Goal: Task Accomplishment & Management: Manage account settings

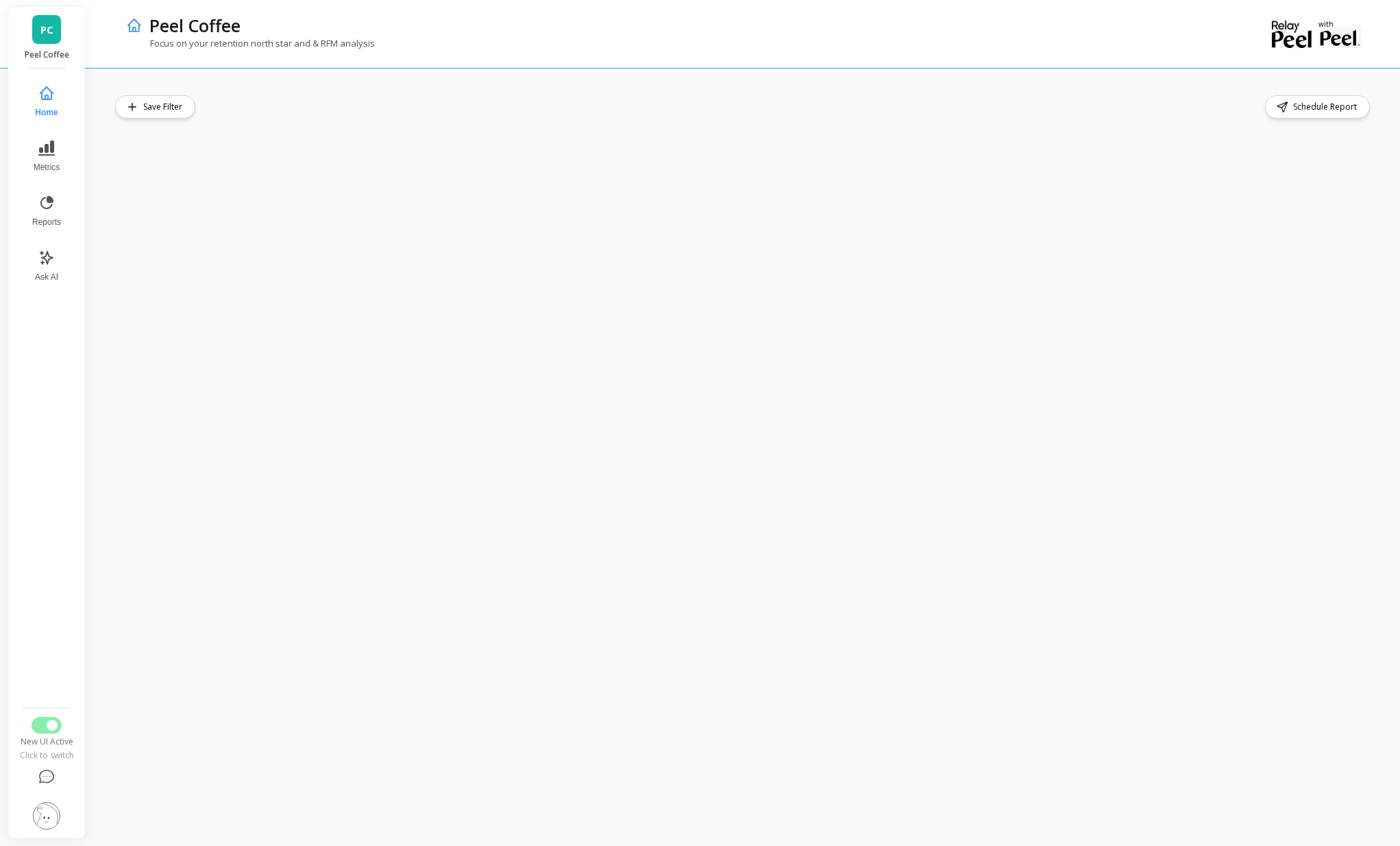
click at [65, 823] on button at bounding box center [46, 815] width 56 height 44
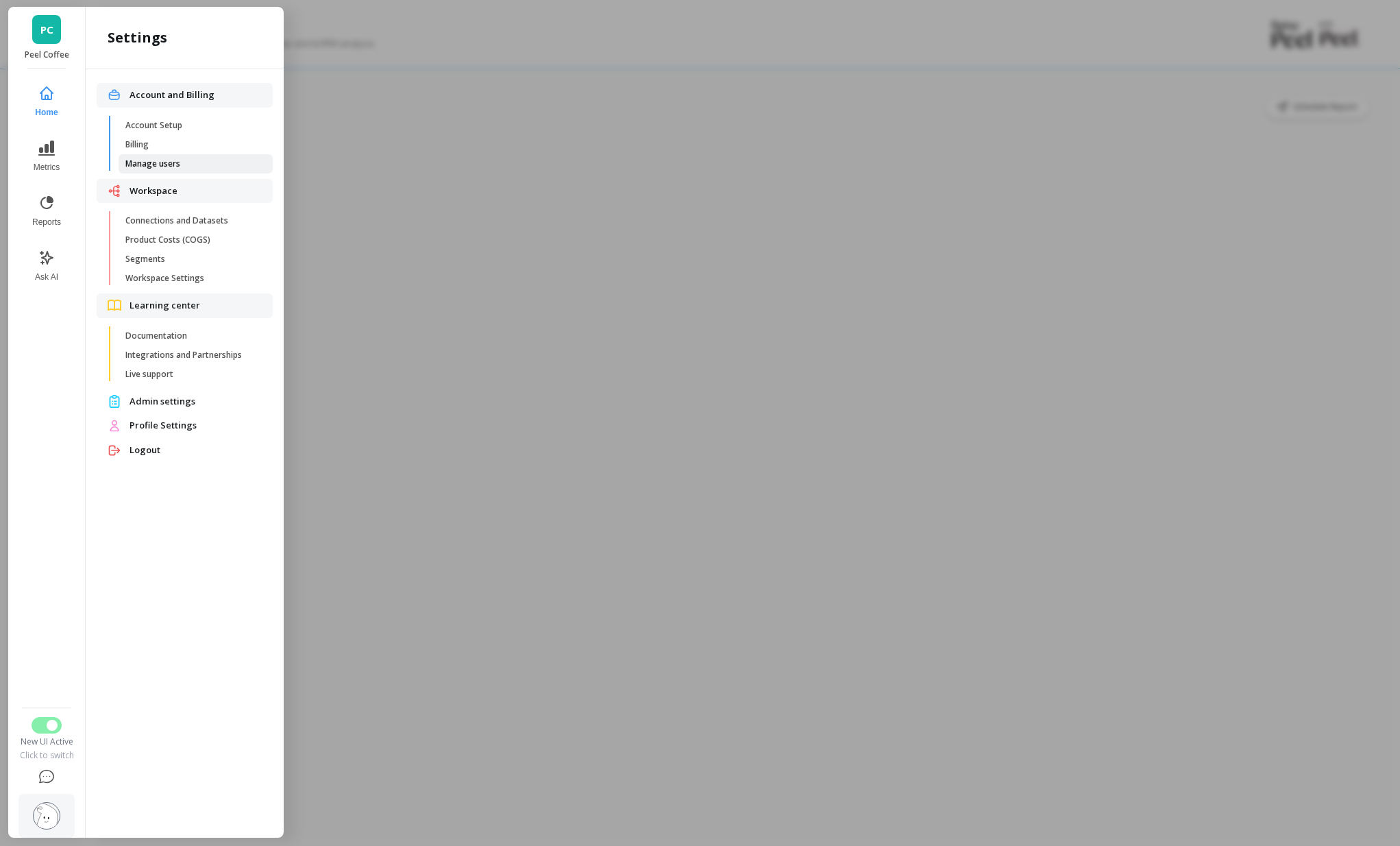
click at [167, 167] on span "Manage users" at bounding box center [190, 164] width 131 height 11
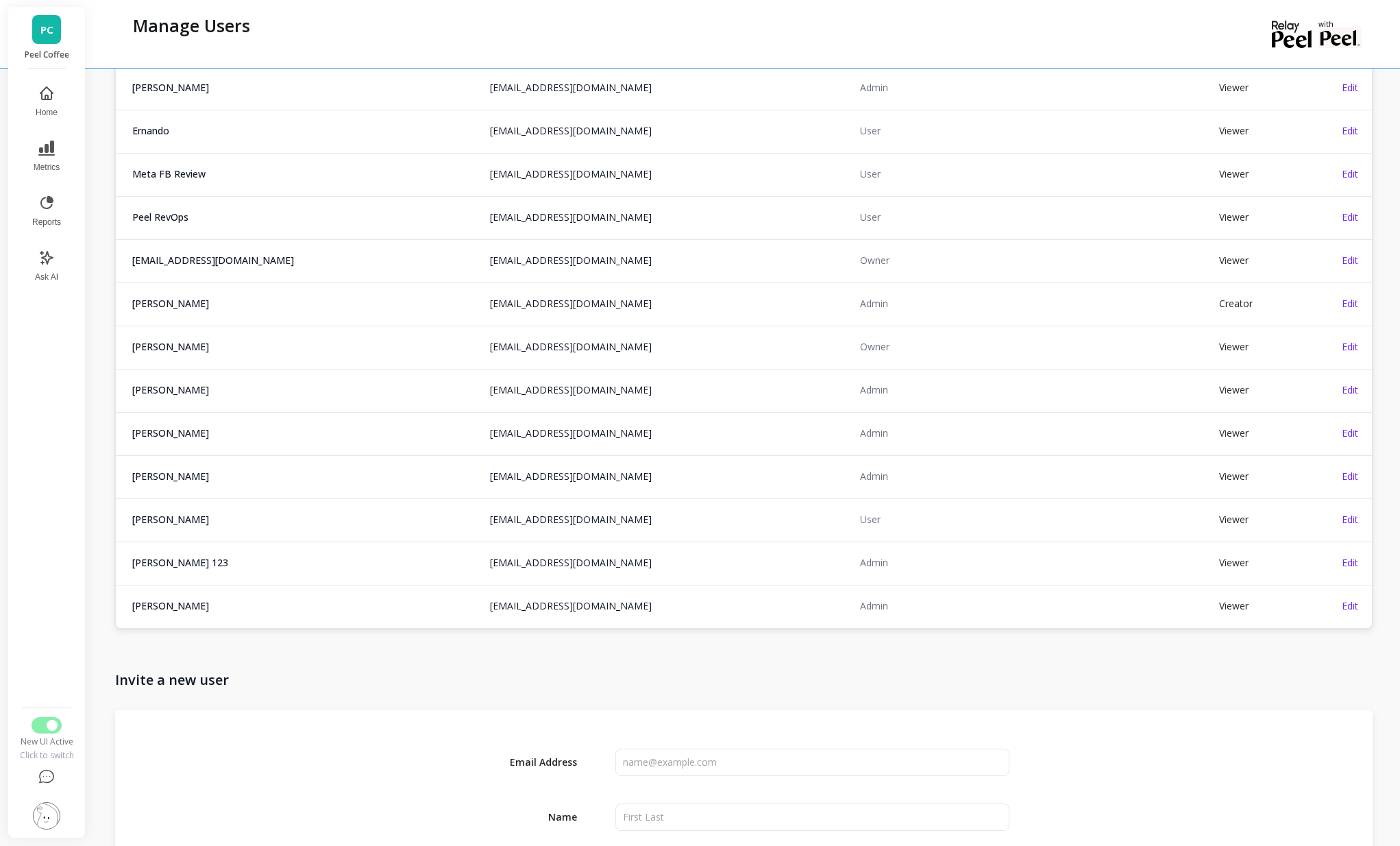
scroll to position [1489, 0]
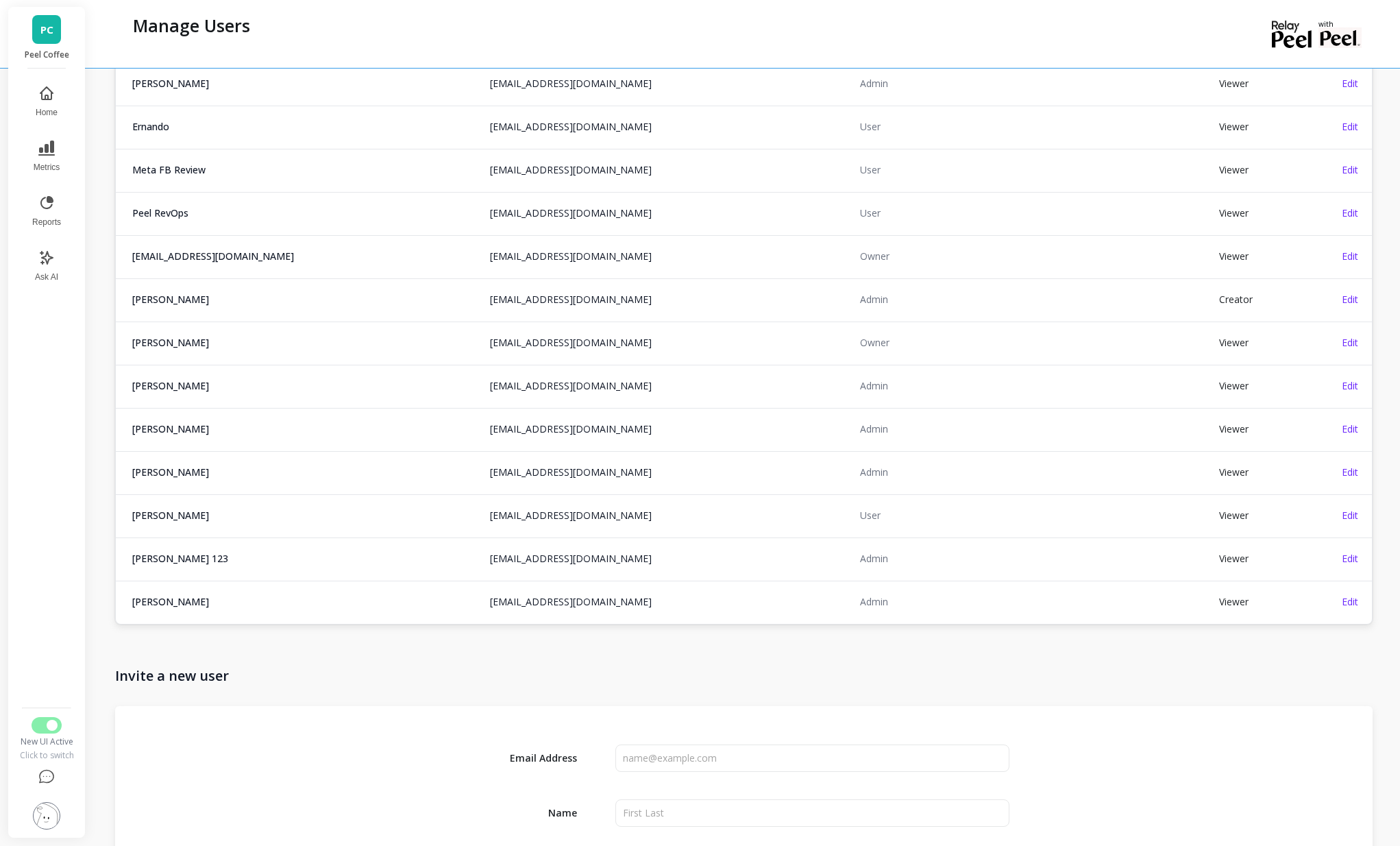
click at [1339, 302] on td "Edit" at bounding box center [1352, 299] width 38 height 42
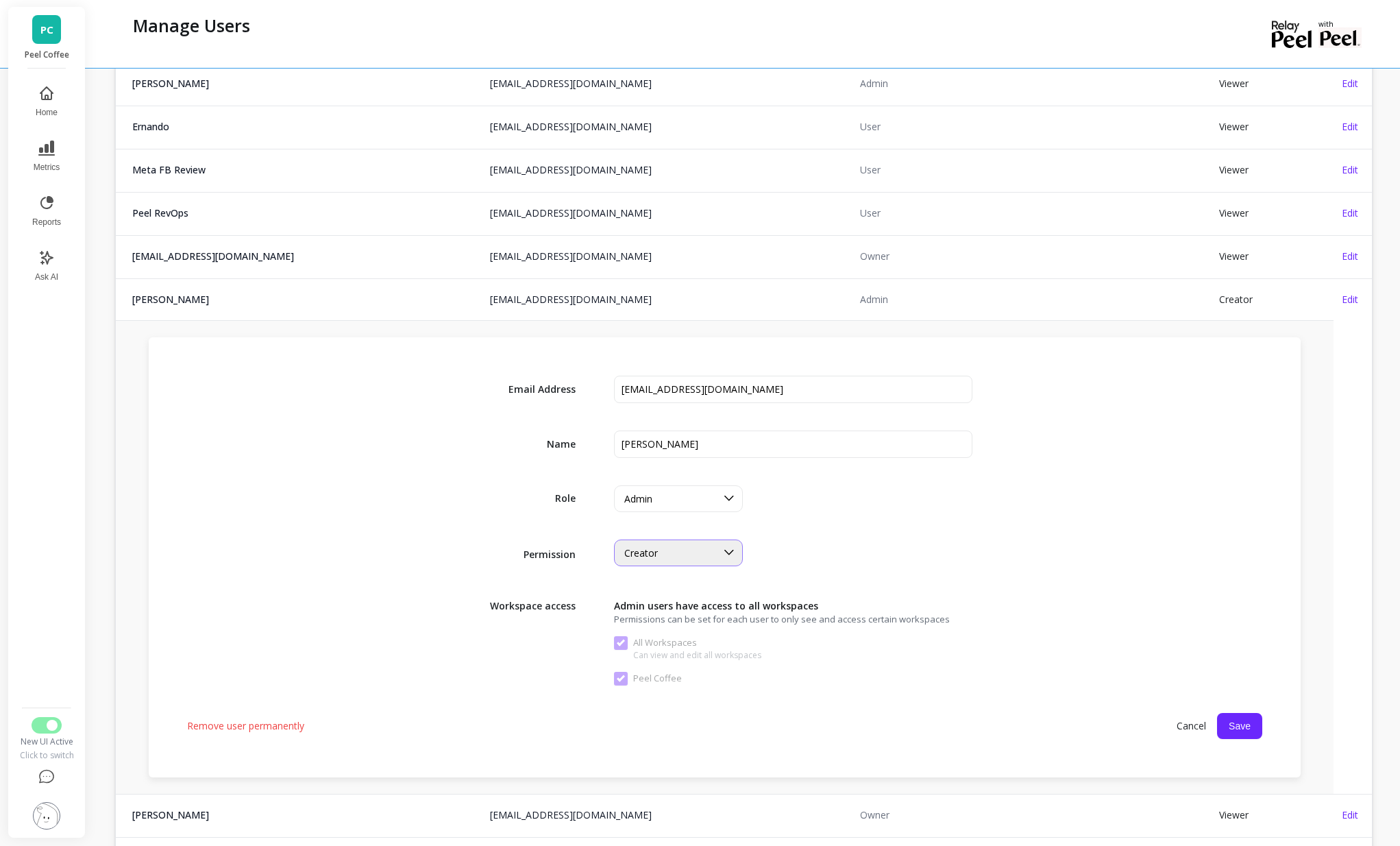
click at [704, 553] on div "Creator" at bounding box center [670, 552] width 91 height 13
click at [672, 584] on div "Viewer" at bounding box center [679, 586] width 111 height 13
click at [1230, 719] on button "Save" at bounding box center [1240, 725] width 45 height 26
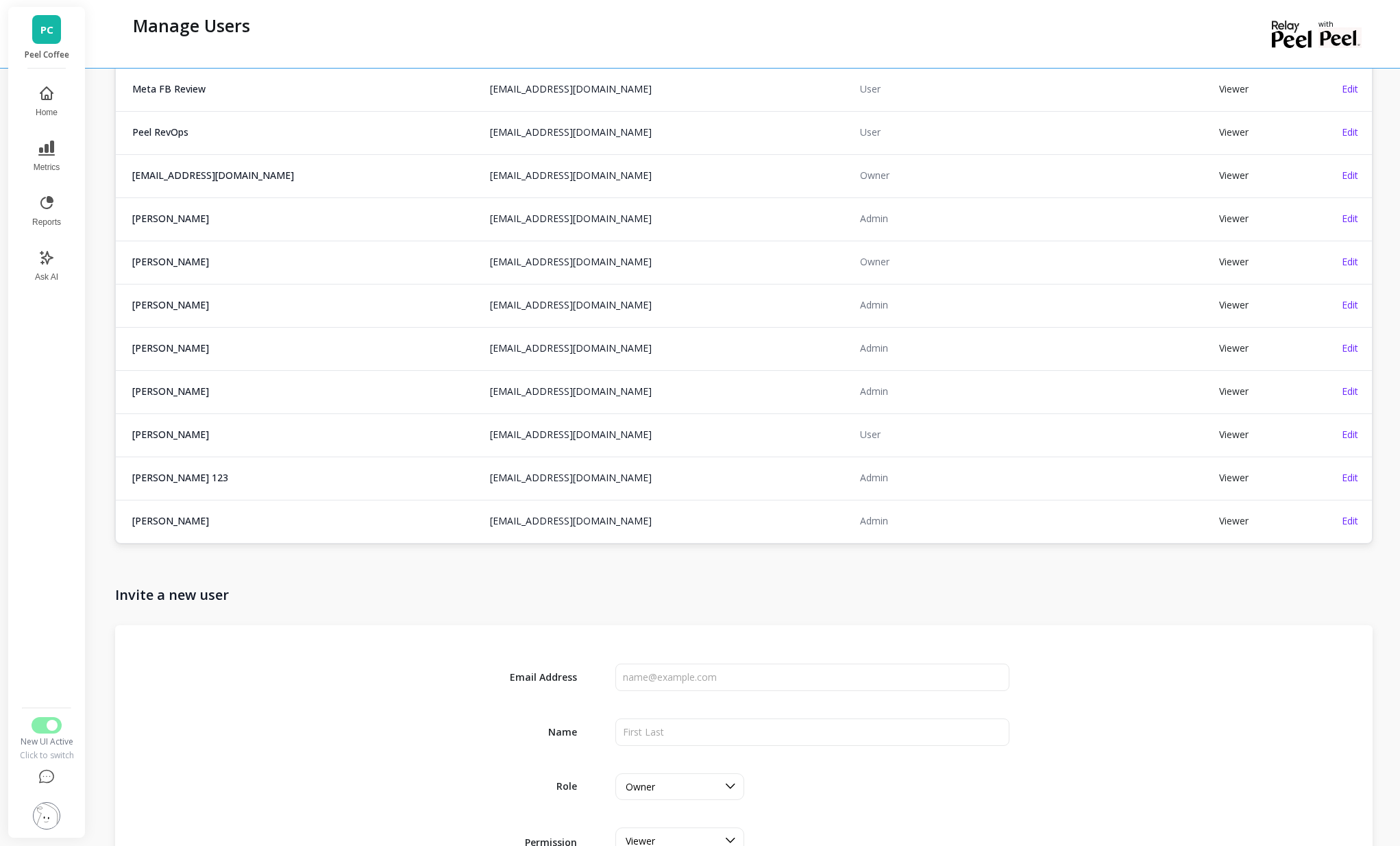
scroll to position [1816, 0]
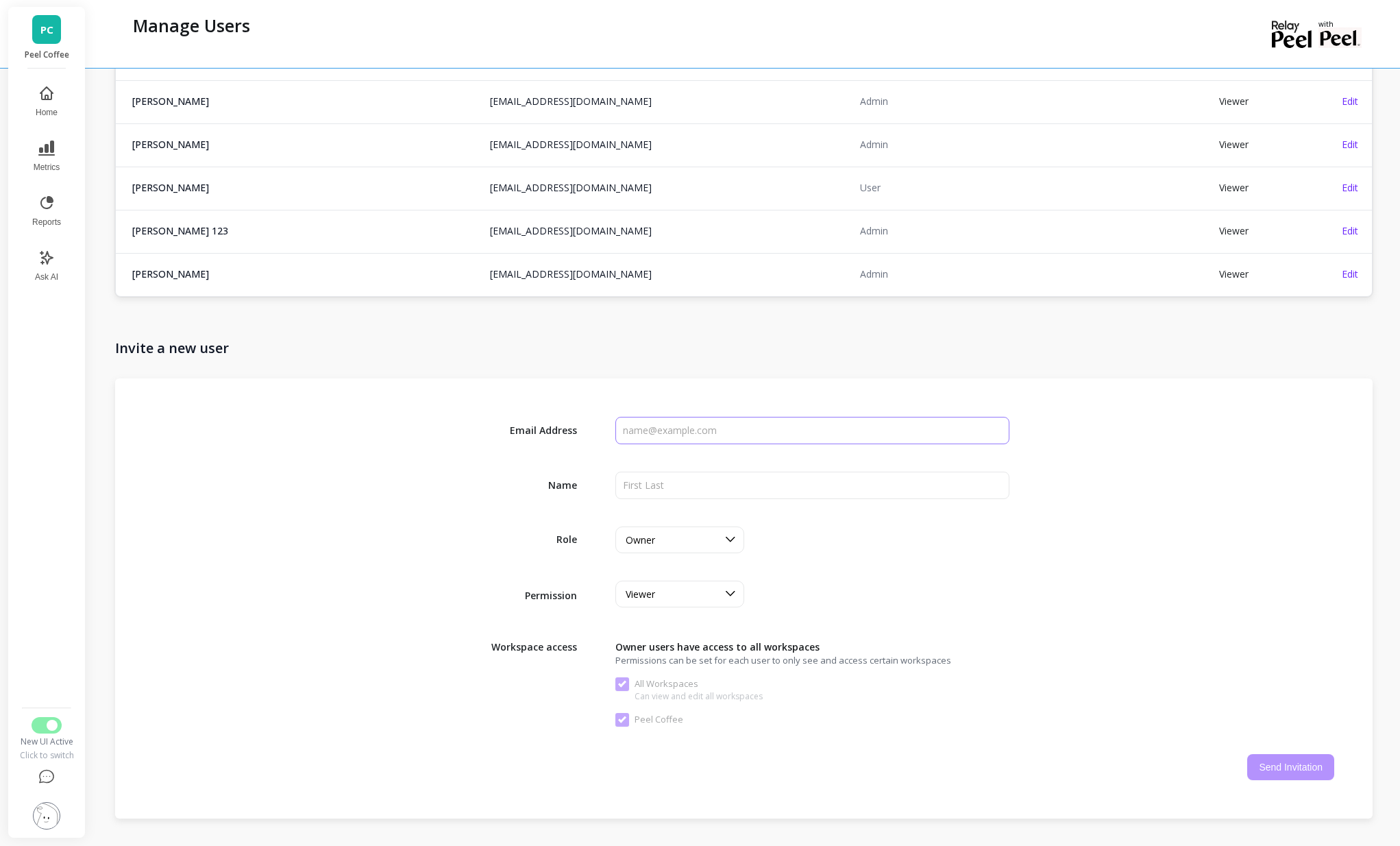
click at [694, 436] on input "input" at bounding box center [812, 430] width 393 height 28
type input "jcuhalev+slacktest@relaycommerce.io"
type input "Jure Slack Test"
click at [710, 587] on div "Viewer" at bounding box center [671, 593] width 91 height 13
click at [841, 562] on div "Email Address Name Role Owner Permission Viewer Workspace access Owner users ha…" at bounding box center [744, 598] width 1258 height 440
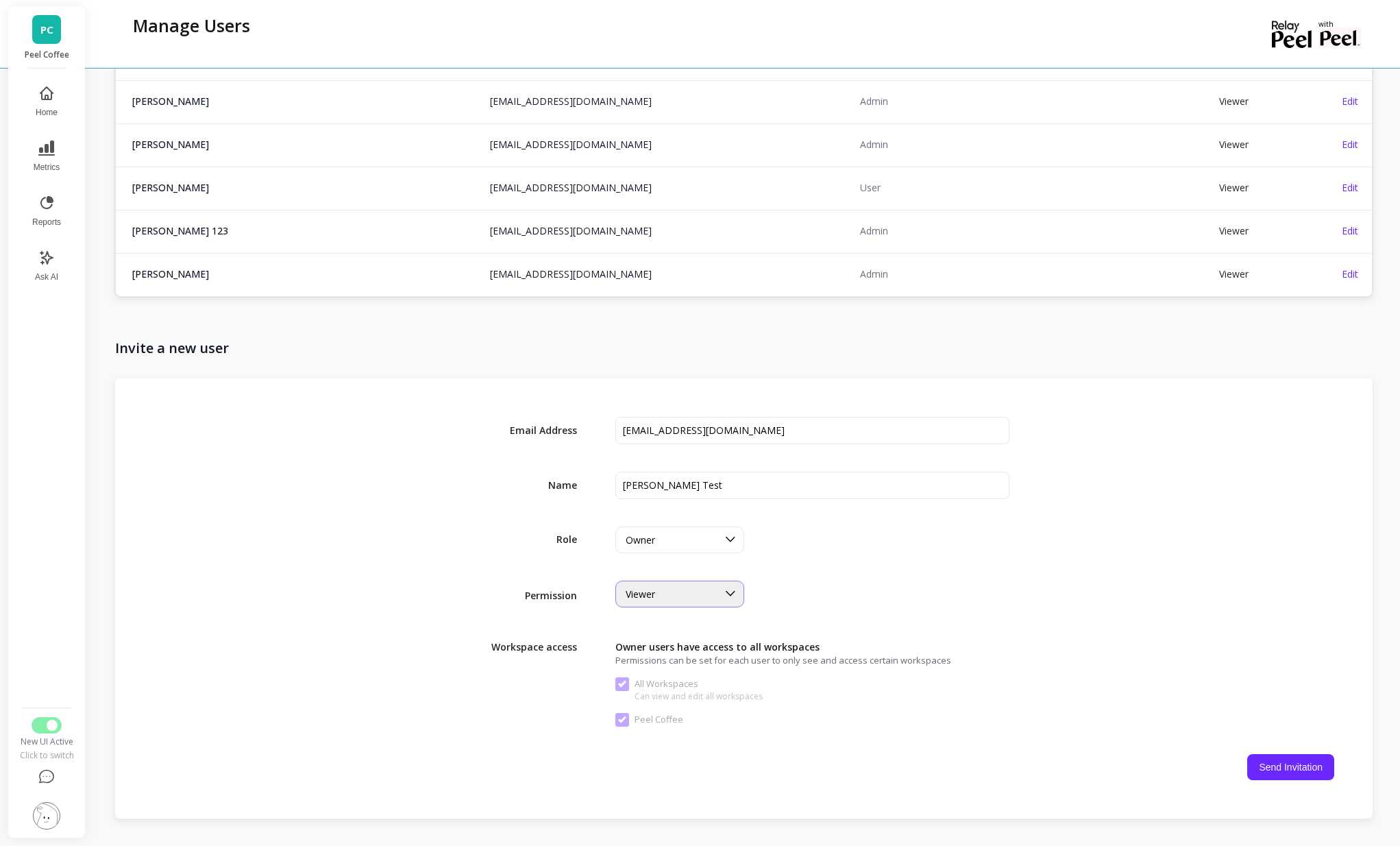
click at [691, 598] on div "Viewer" at bounding box center [671, 593] width 91 height 13
click at [772, 582] on div "Viewer selected, 1 of 2. 2 results available. Use Up and Down to choose options…" at bounding box center [812, 594] width 393 height 27
click at [642, 594] on span "Viewer" at bounding box center [640, 593] width 29 height 13
click at [742, 574] on div "Email Address Name Role Owner Permission Viewer Workspace access Owner users ha…" at bounding box center [744, 598] width 1258 height 440
click at [1273, 770] on button "Send Invitation" at bounding box center [1291, 766] width 87 height 26
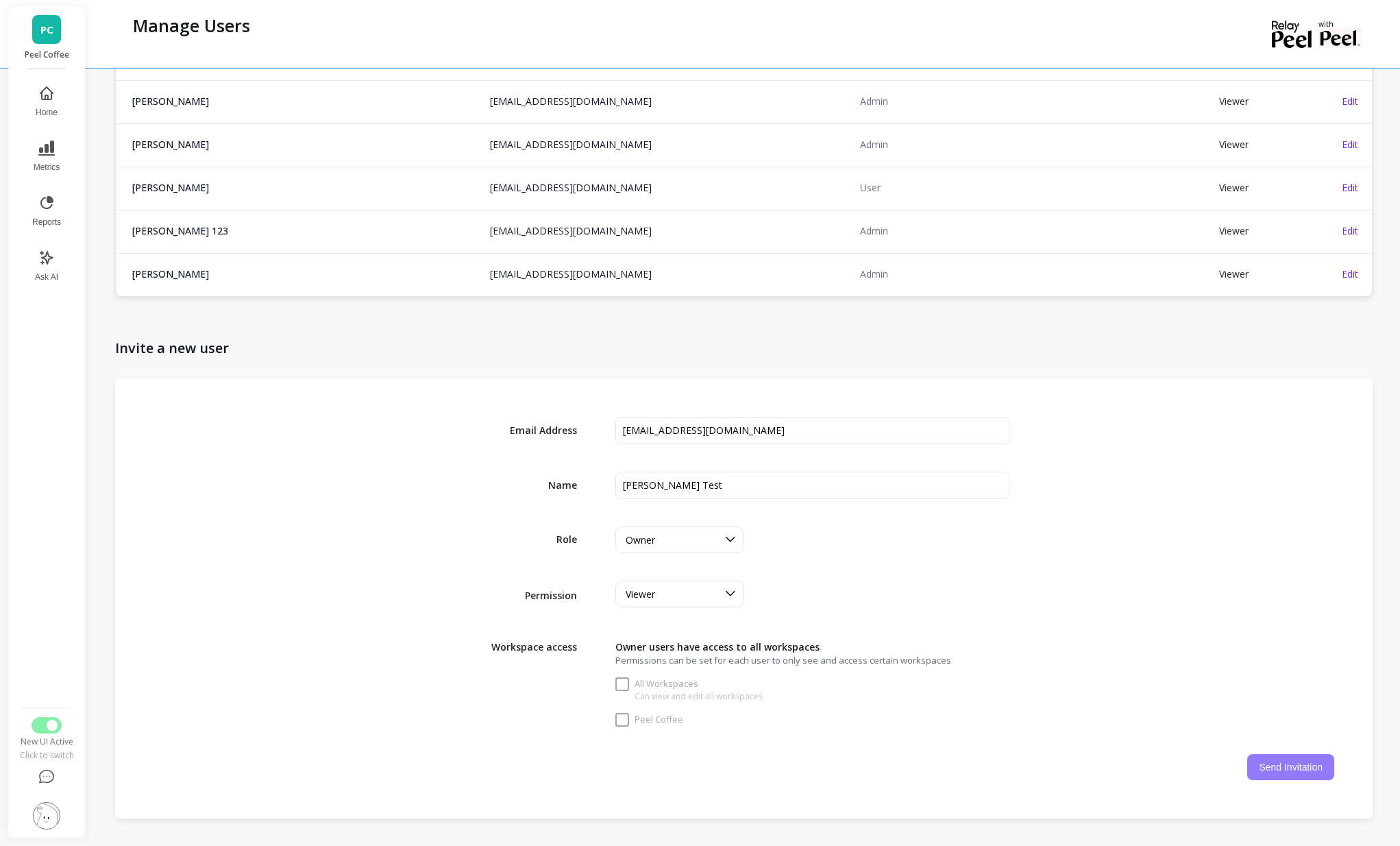
checkbox Workspaces "false"
checkbox Coffee "false"
checkbox Workspaces "true"
checkbox Coffee "true"
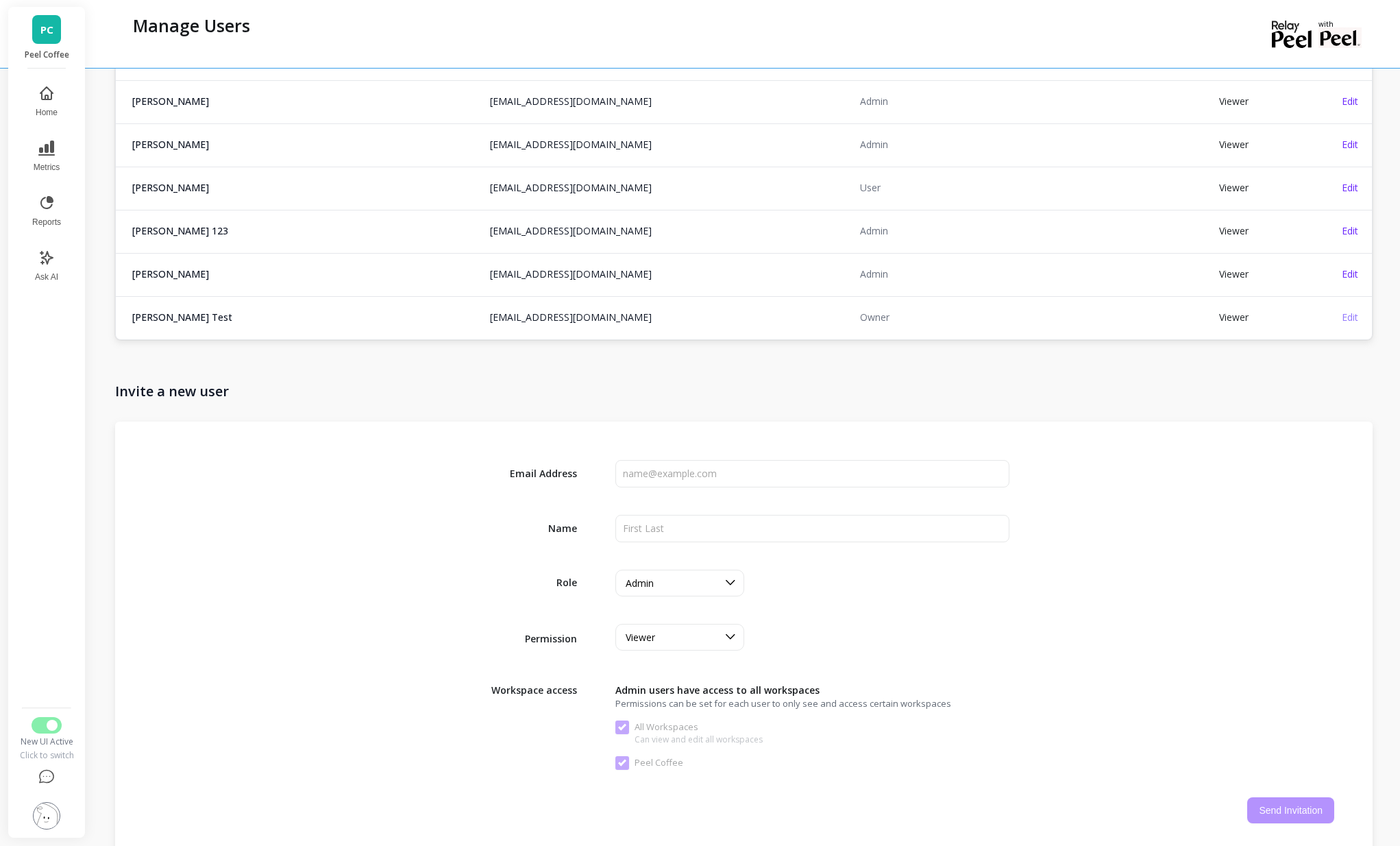
click at [1355, 320] on span "Edit" at bounding box center [1350, 316] width 16 height 13
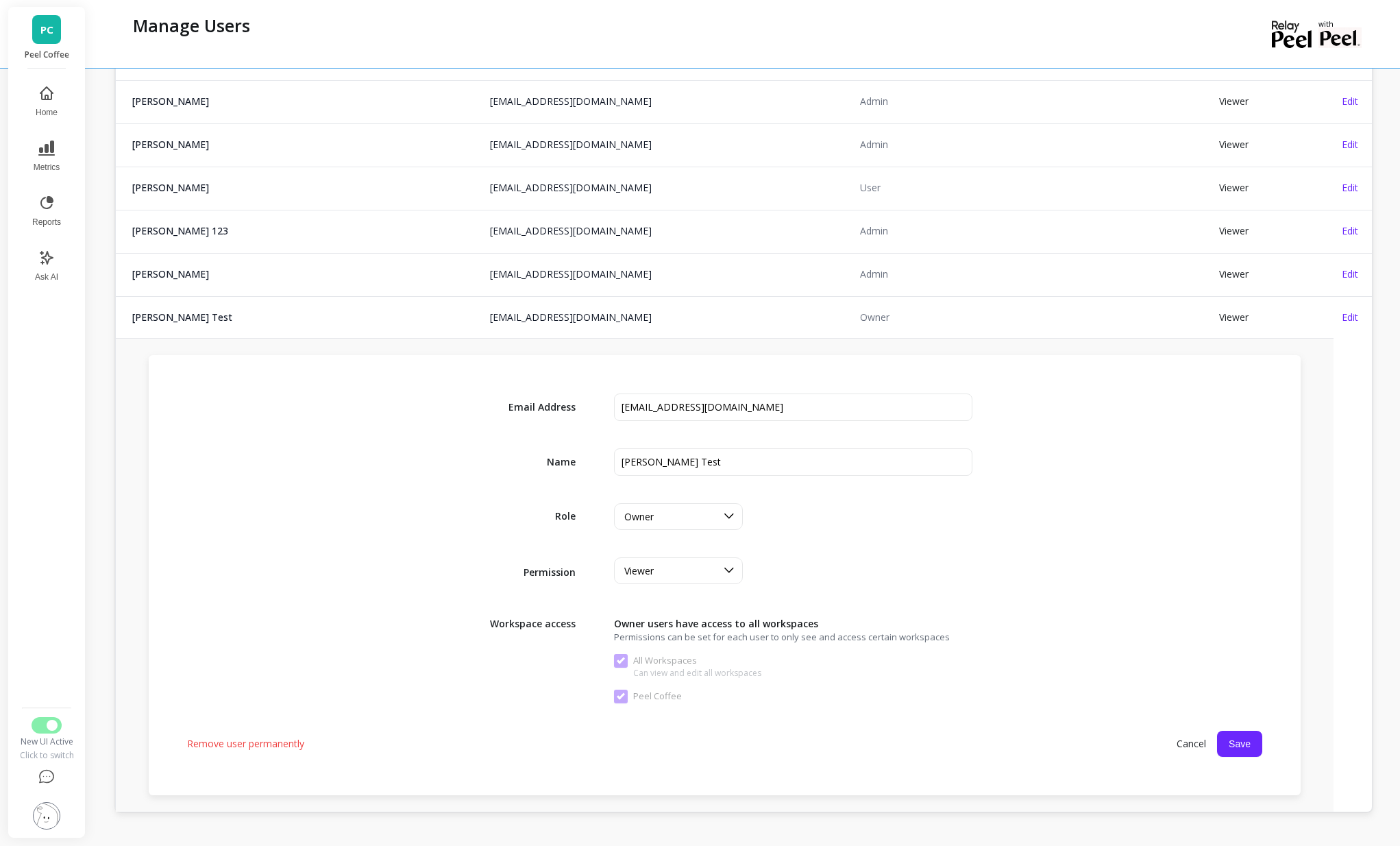
click at [280, 753] on div "Remove user permanently Cancel Save" at bounding box center [724, 743] width 1075 height 26
click at [276, 745] on span "Remove user permanently" at bounding box center [245, 743] width 117 height 14
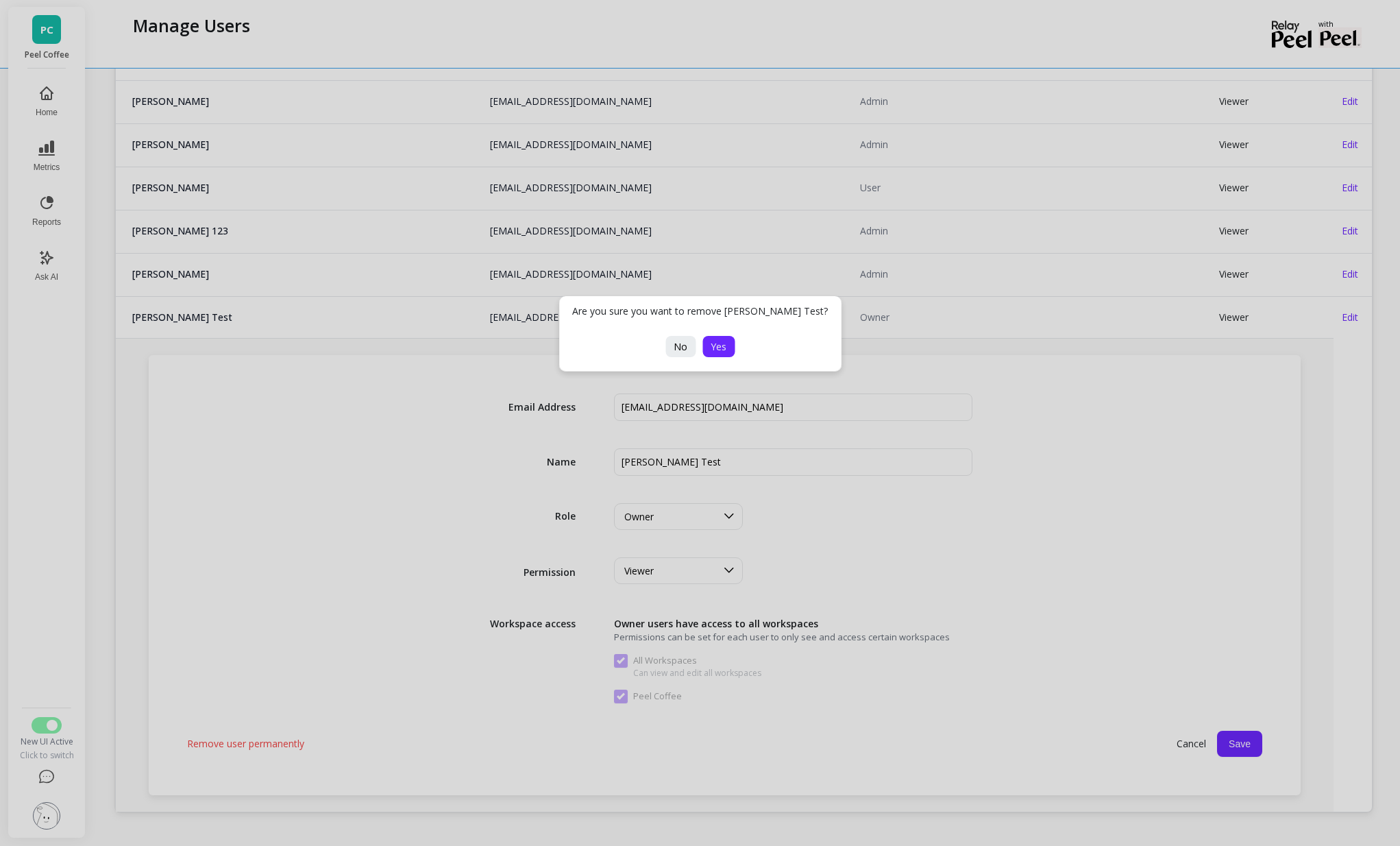
click at [711, 350] on span "Yes" at bounding box center [718, 346] width 16 height 13
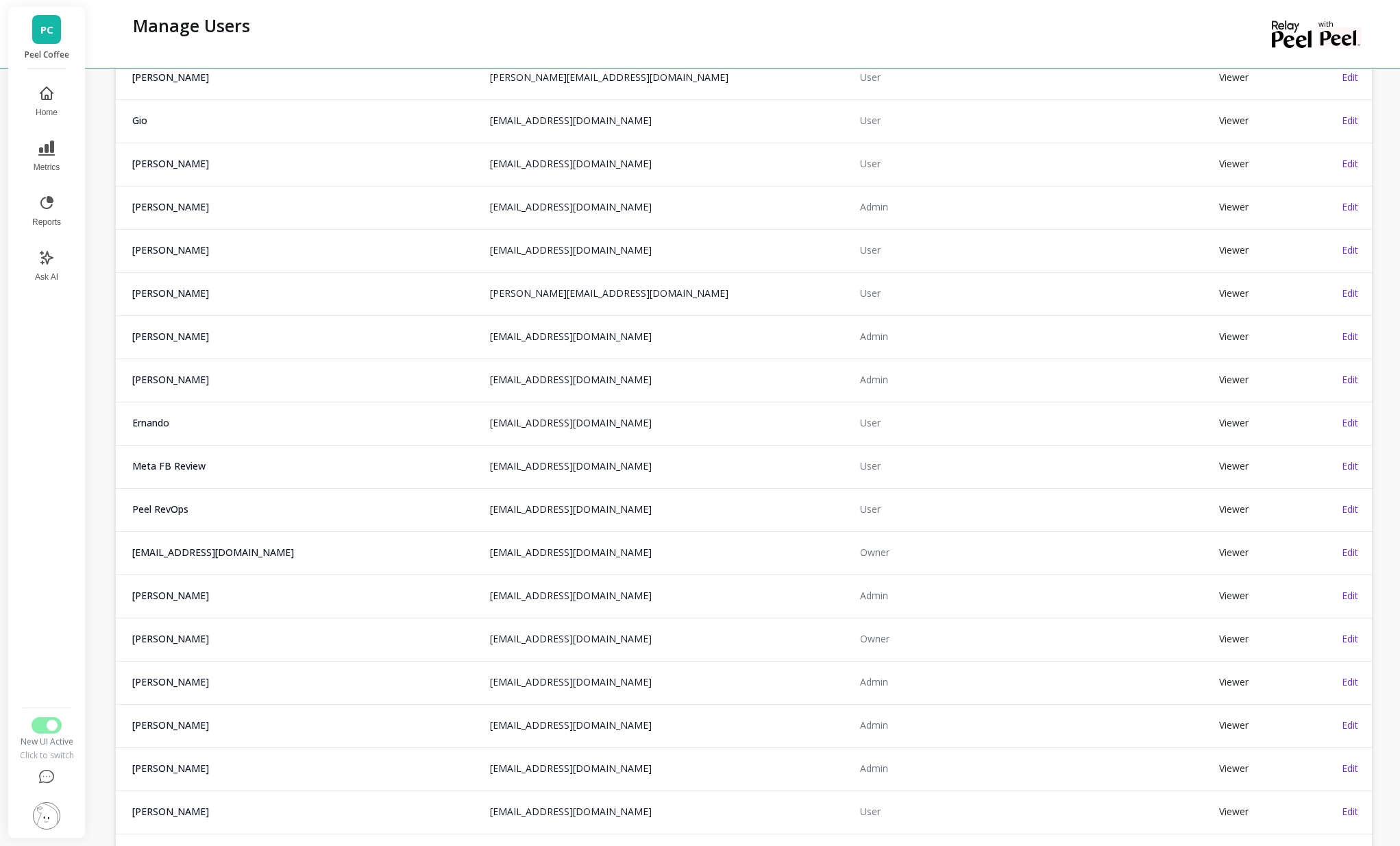
scroll to position [1184, 0]
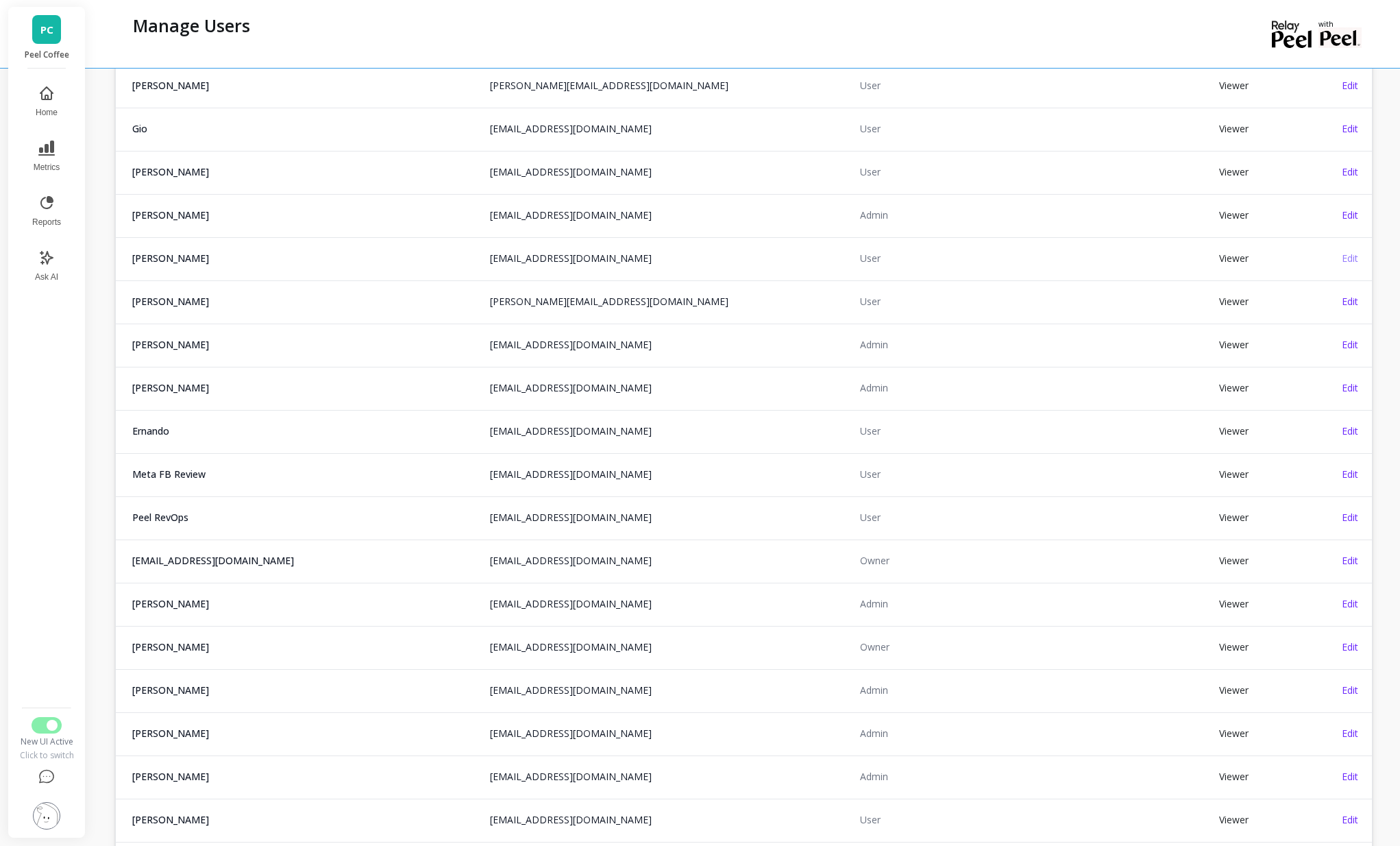
click at [1354, 257] on span "Edit" at bounding box center [1350, 257] width 16 height 13
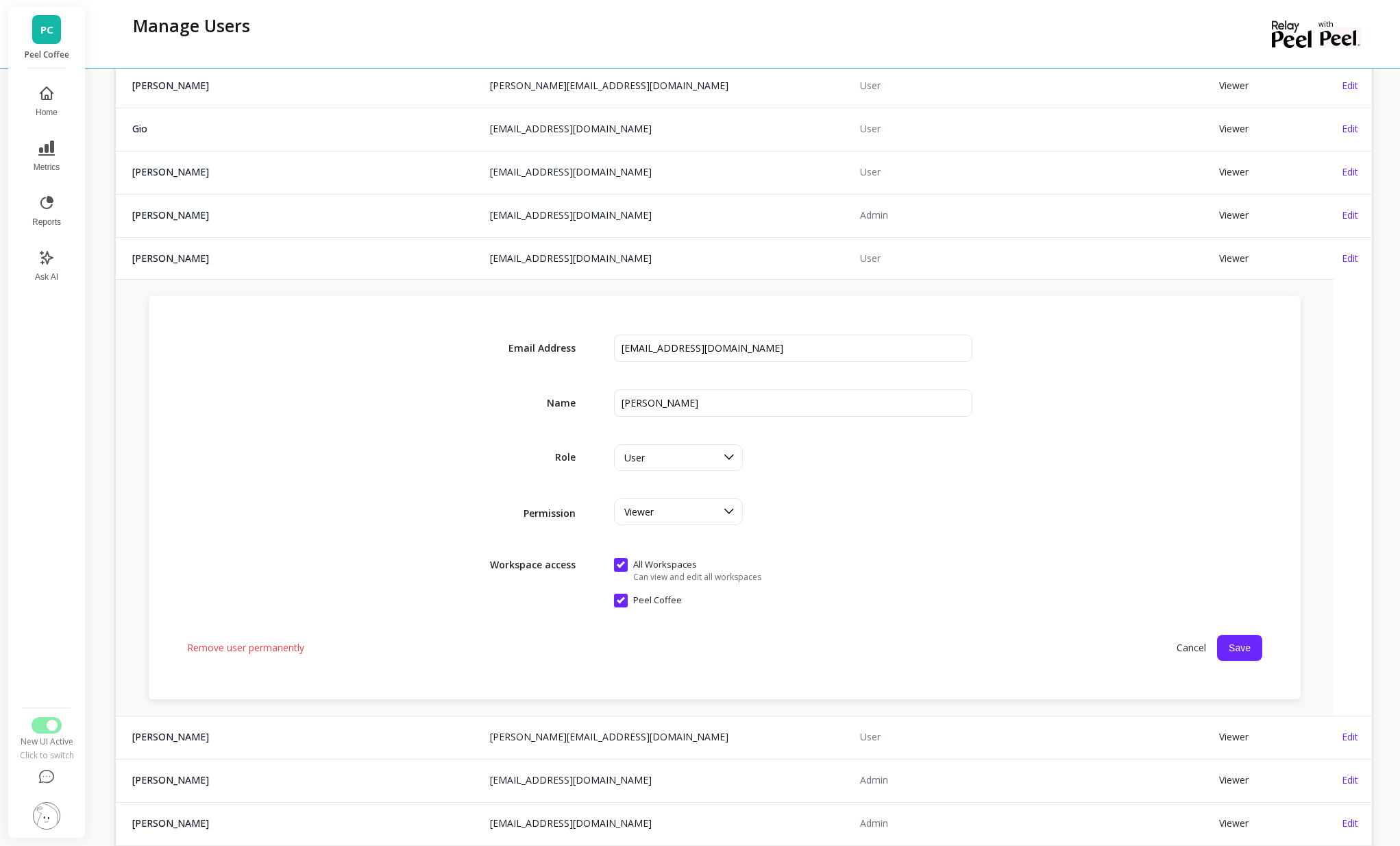
click at [274, 658] on div "Remove user permanently Cancel Save" at bounding box center [724, 647] width 1075 height 26
click at [272, 648] on span "Remove user permanently" at bounding box center [245, 647] width 117 height 14
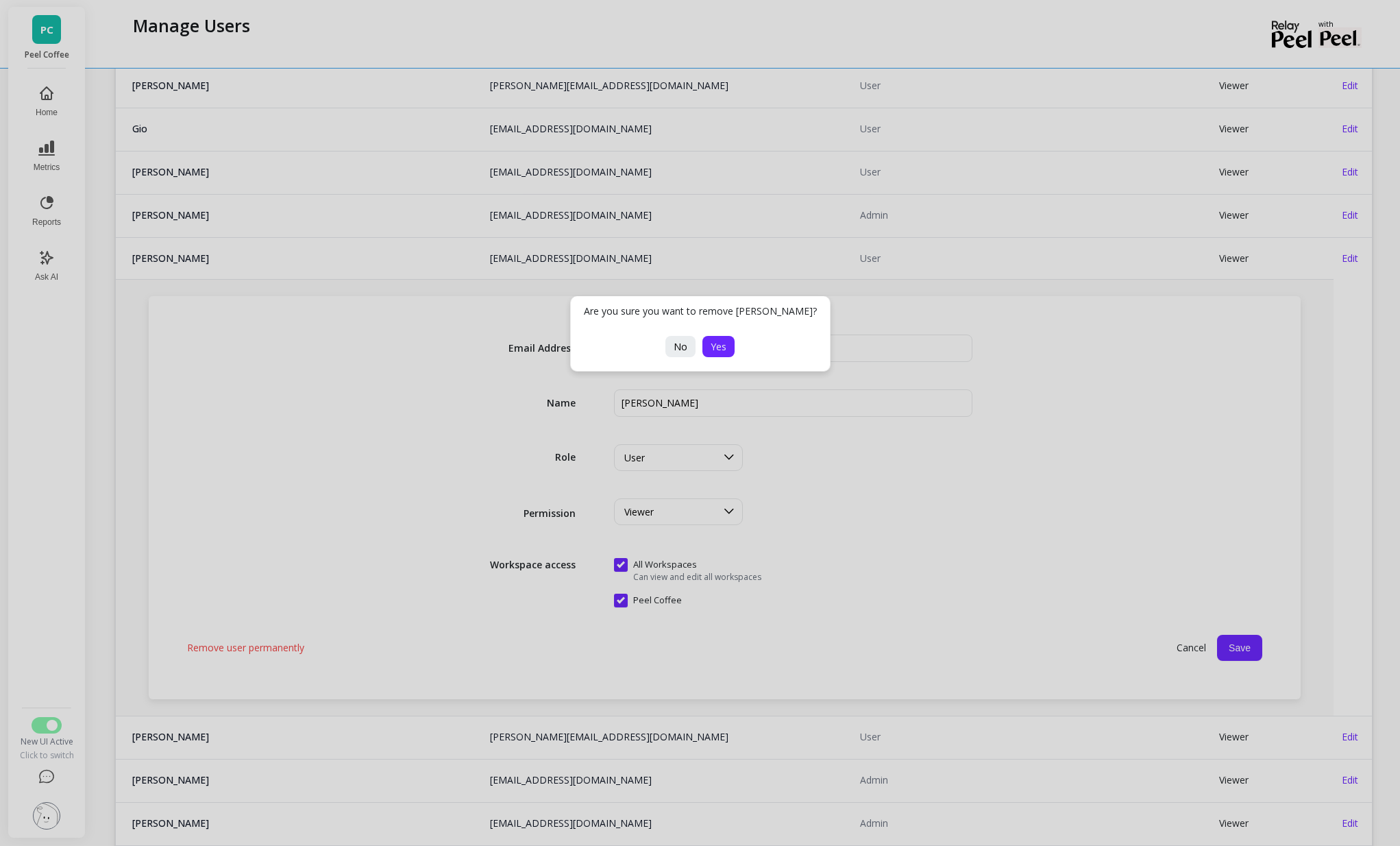
click at [715, 348] on span "Yes" at bounding box center [718, 346] width 16 height 13
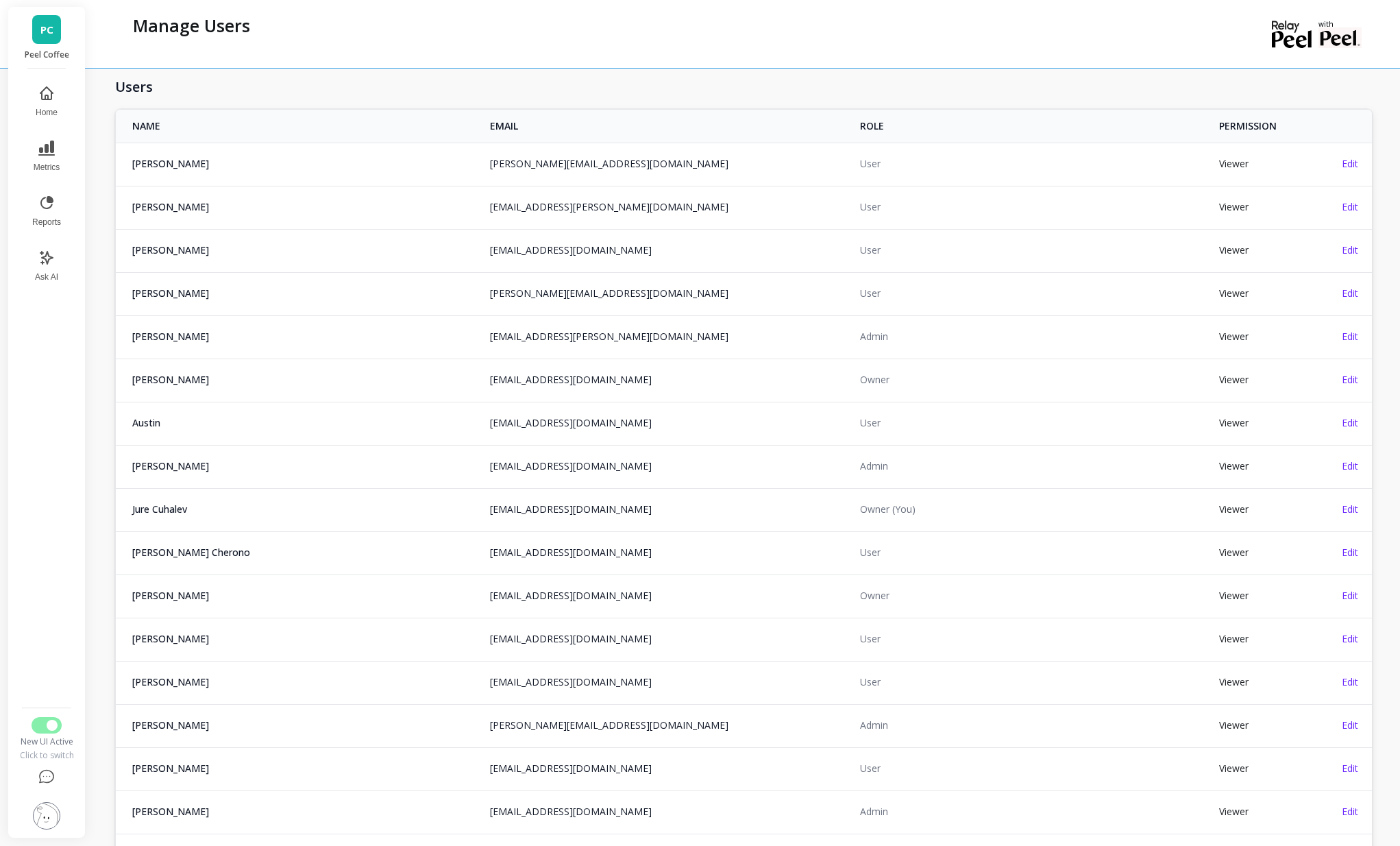
scroll to position [0, 0]
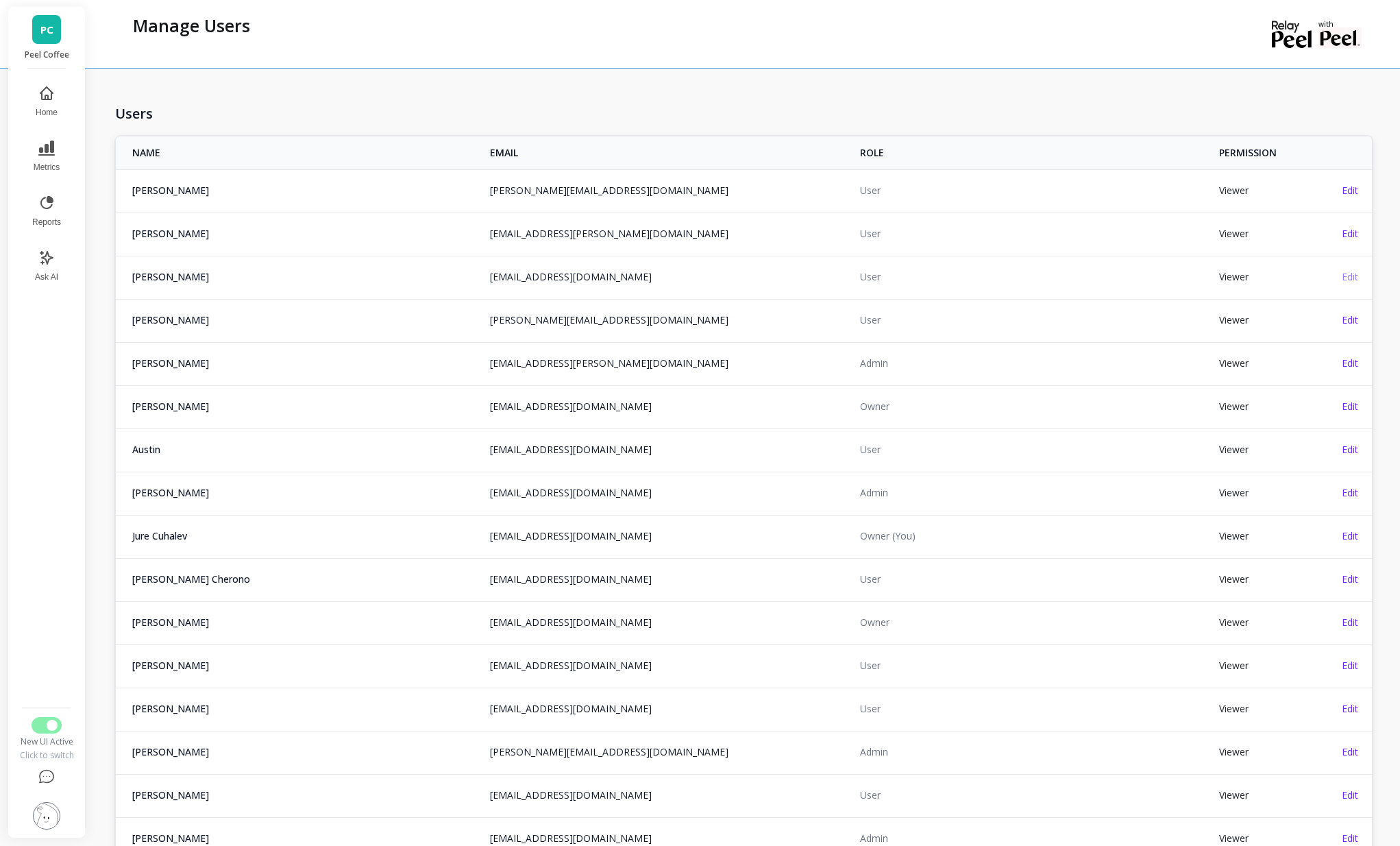
click at [1357, 274] on span "Edit" at bounding box center [1350, 276] width 16 height 13
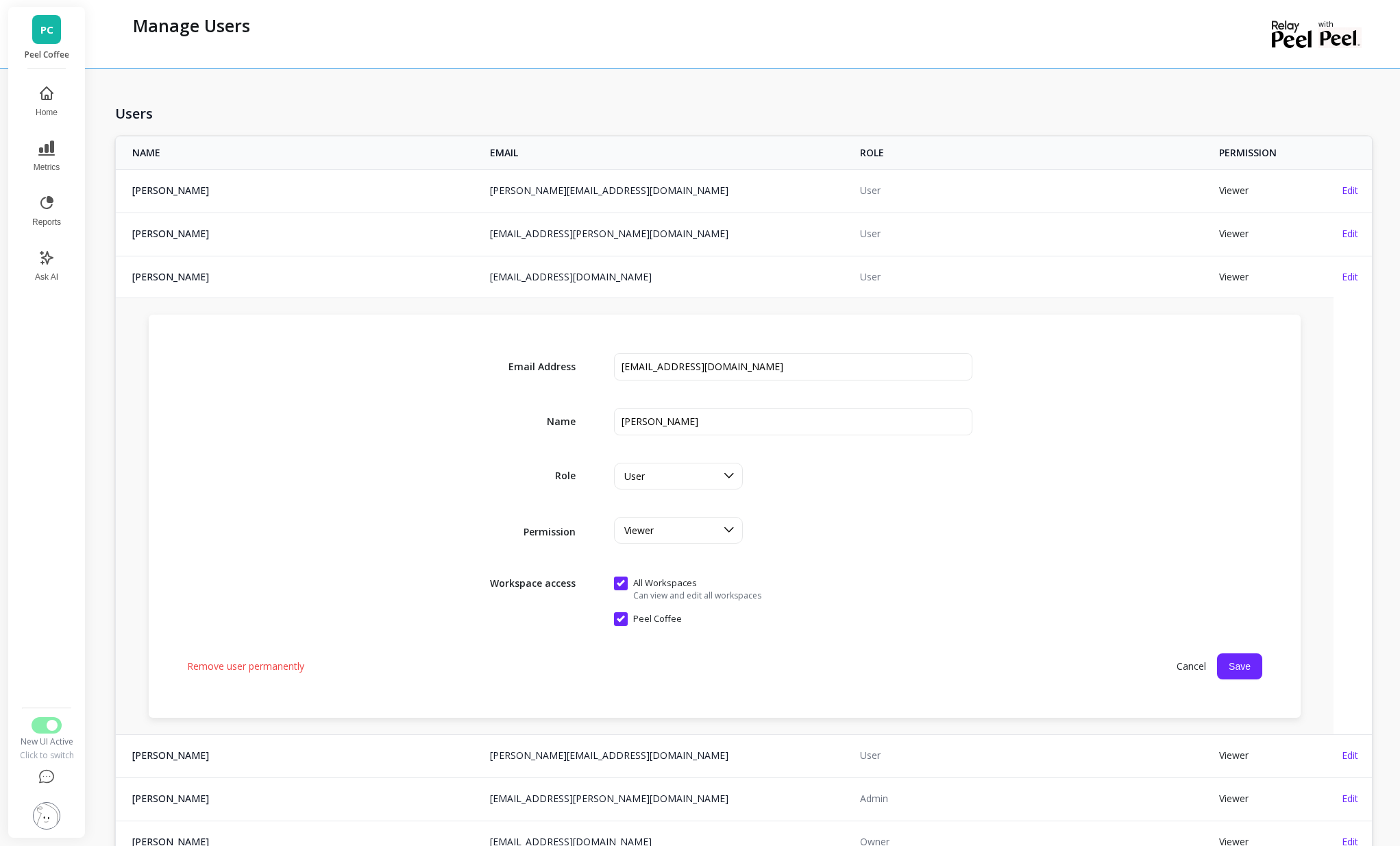
click at [274, 670] on span "Remove user permanently" at bounding box center [245, 666] width 117 height 14
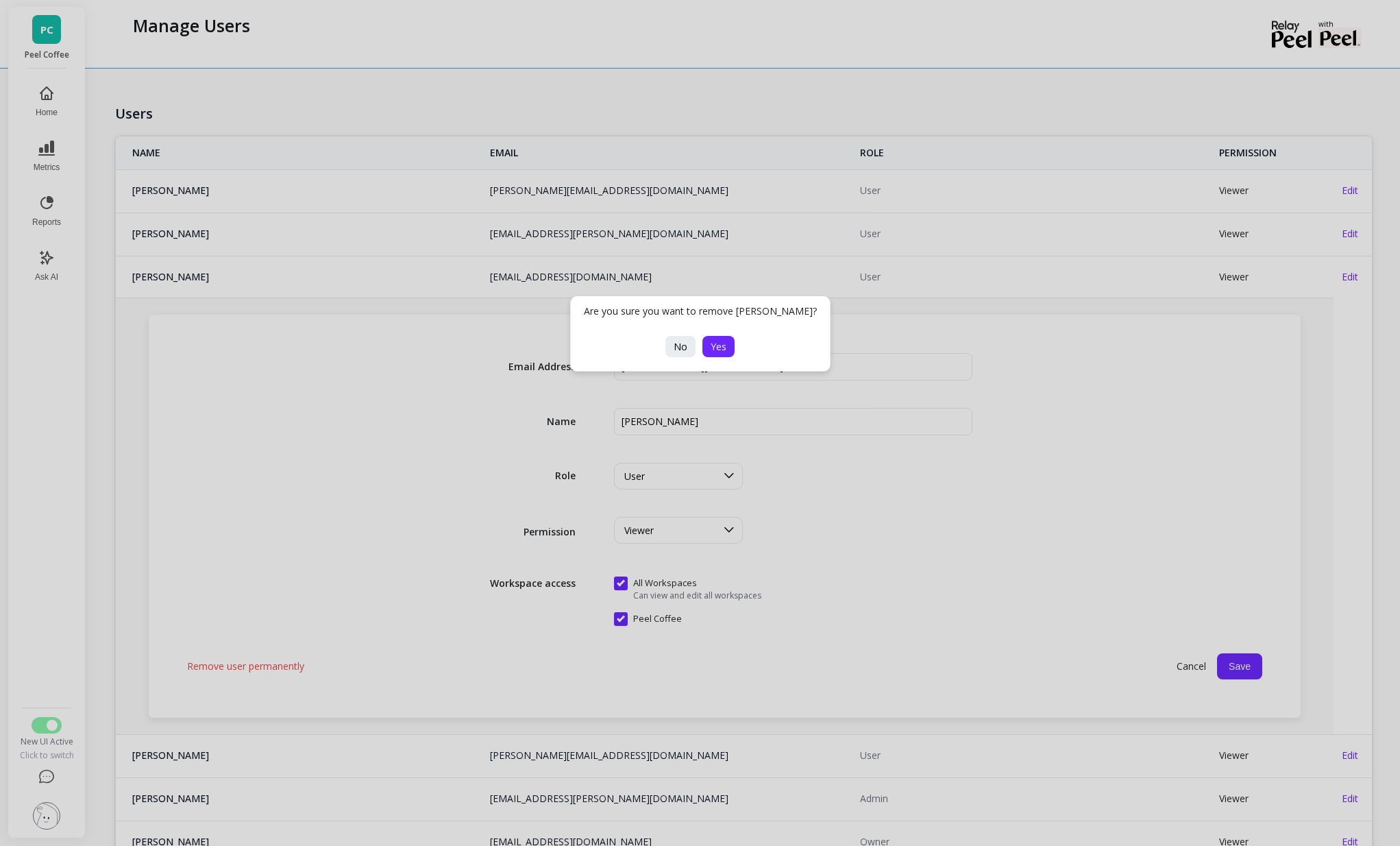
click at [723, 353] on button "Yes" at bounding box center [718, 346] width 32 height 21
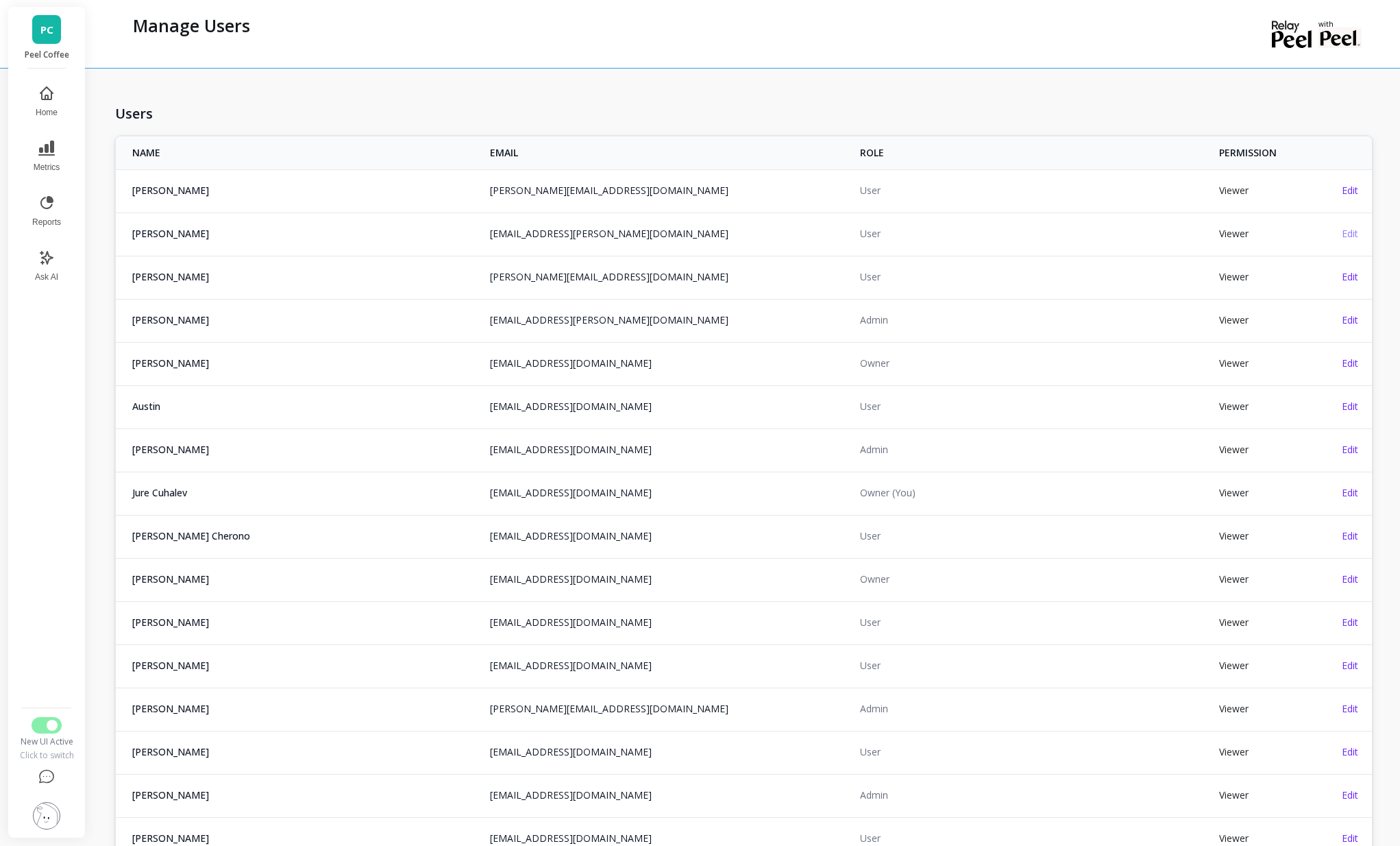
click at [1354, 230] on span "Edit" at bounding box center [1350, 232] width 16 height 13
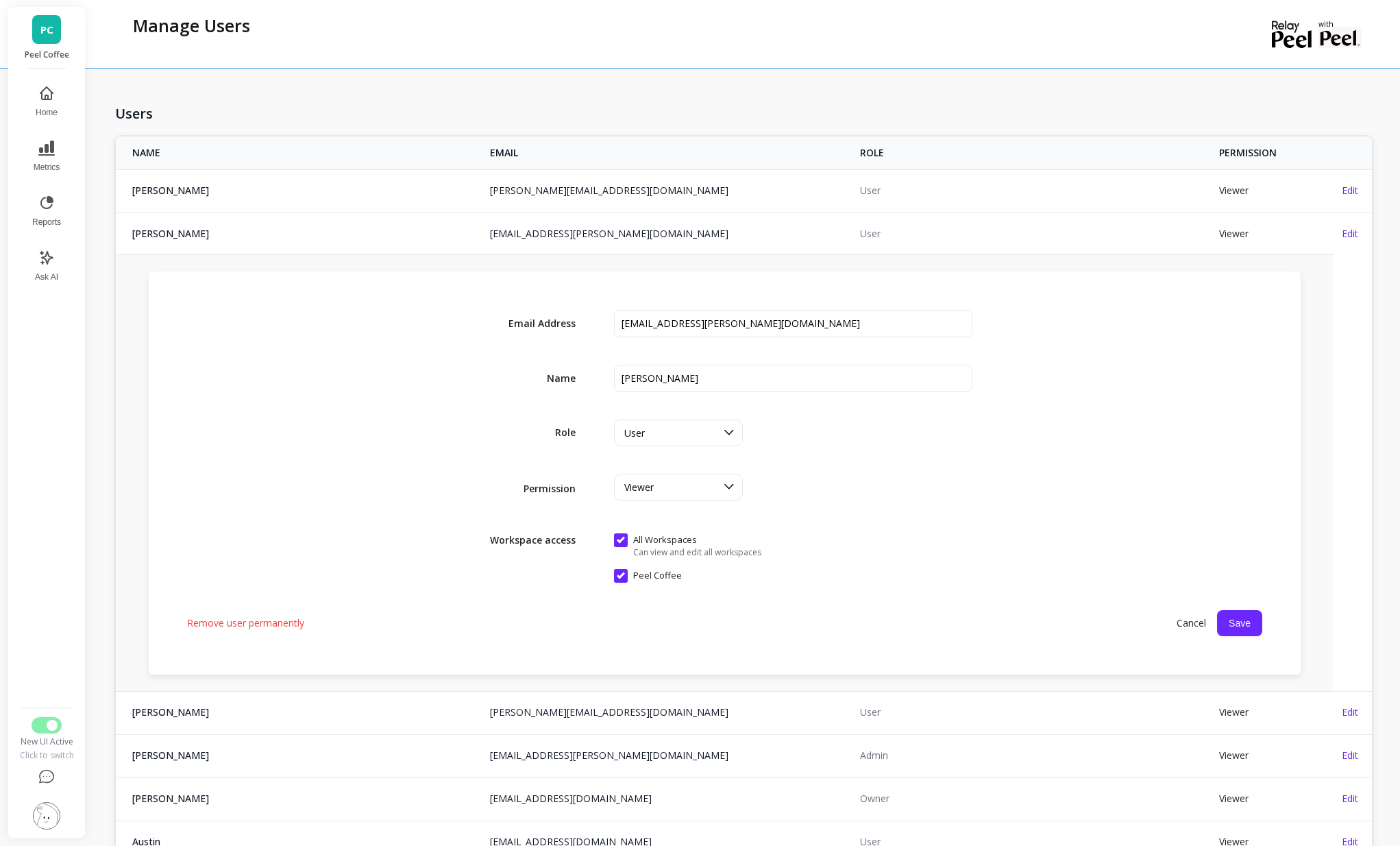
click at [235, 623] on span "Remove user permanently" at bounding box center [245, 622] width 117 height 14
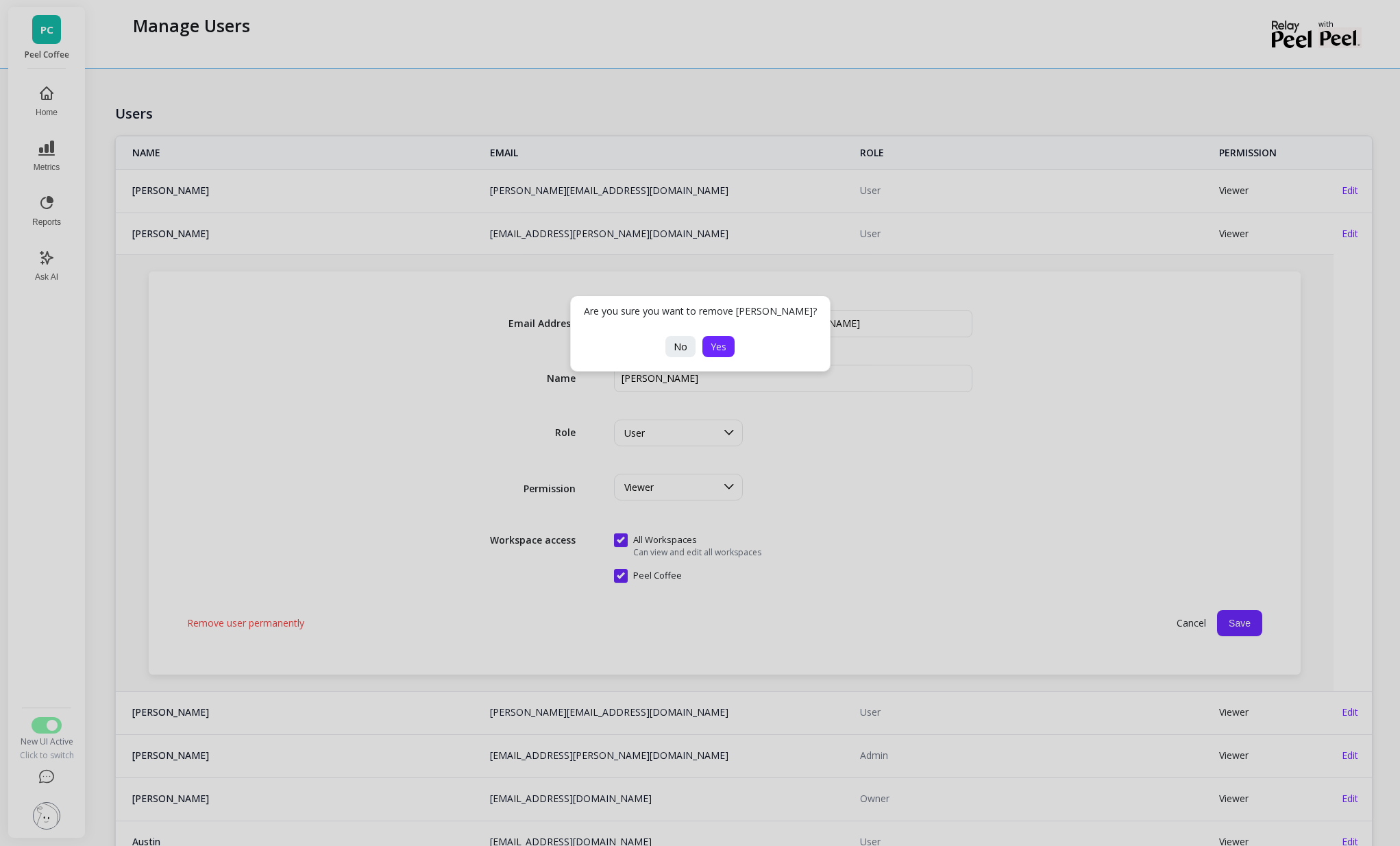
click at [717, 344] on span "Yes" at bounding box center [718, 346] width 16 height 13
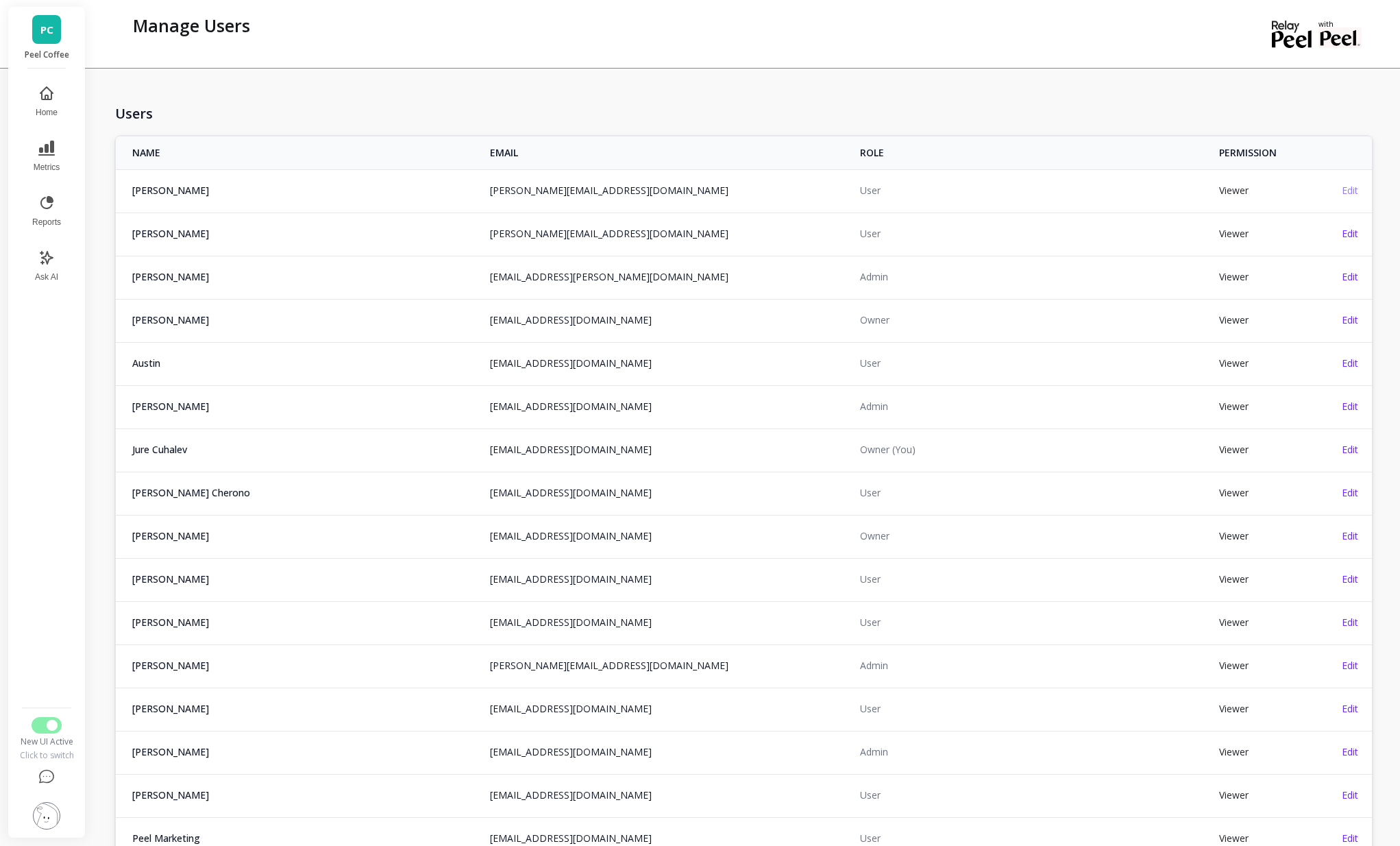
click at [1349, 187] on span "Edit" at bounding box center [1350, 190] width 16 height 13
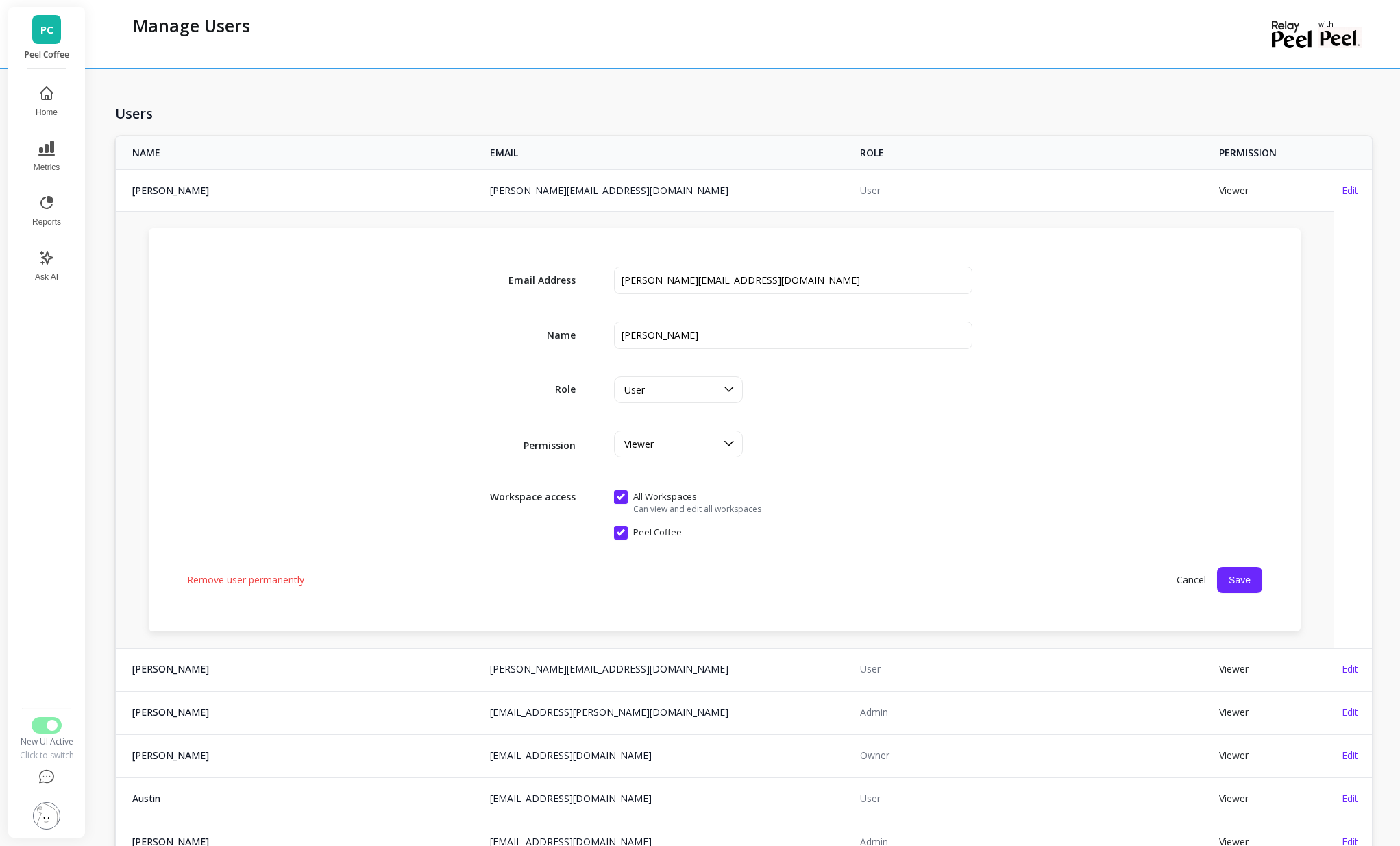
click at [281, 589] on div "Remove user permanently Cancel Save" at bounding box center [724, 580] width 1075 height 26
click at [277, 578] on span "Remove user permanently" at bounding box center [245, 580] width 117 height 14
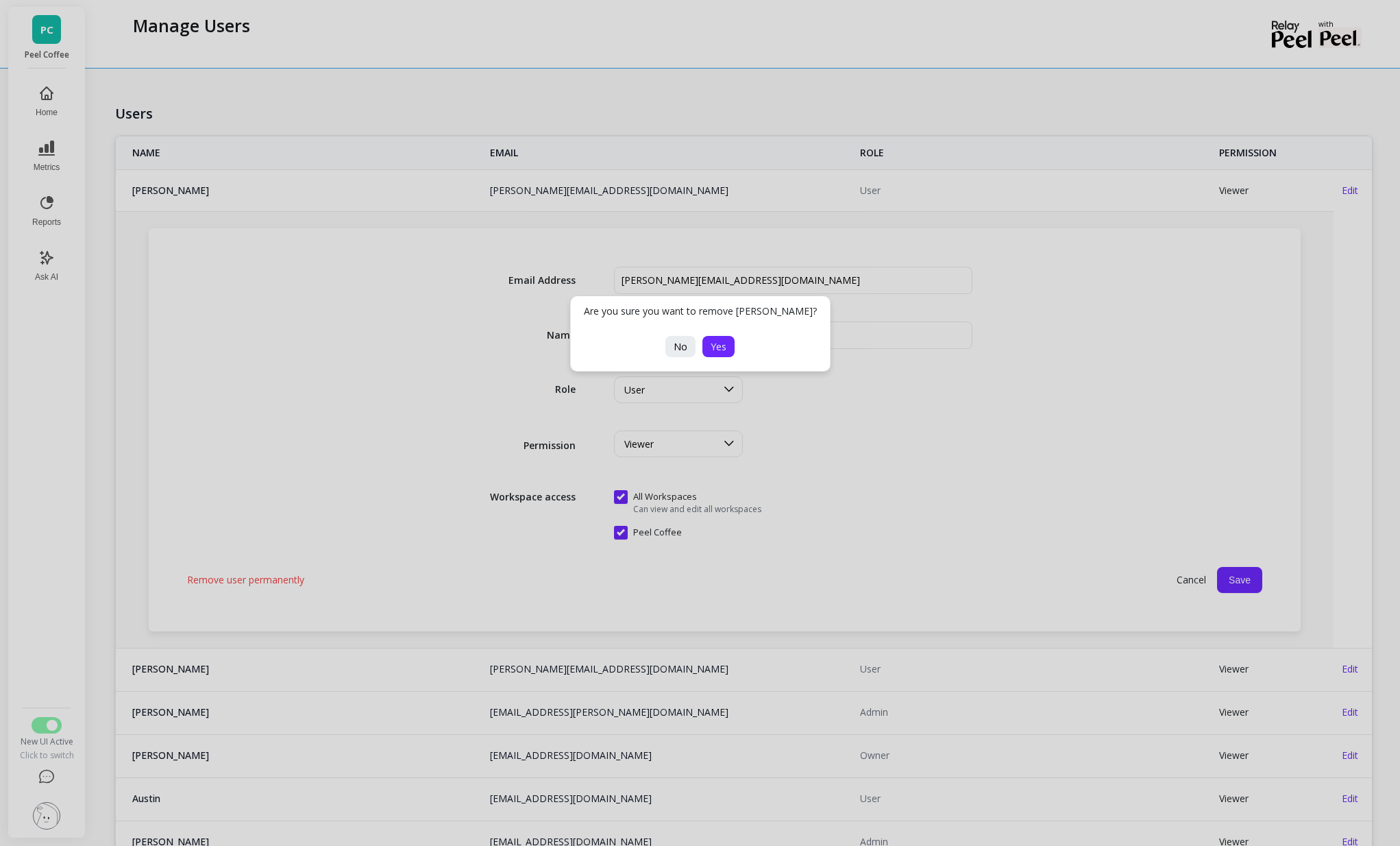
click at [727, 340] on button "Yes" at bounding box center [718, 346] width 32 height 21
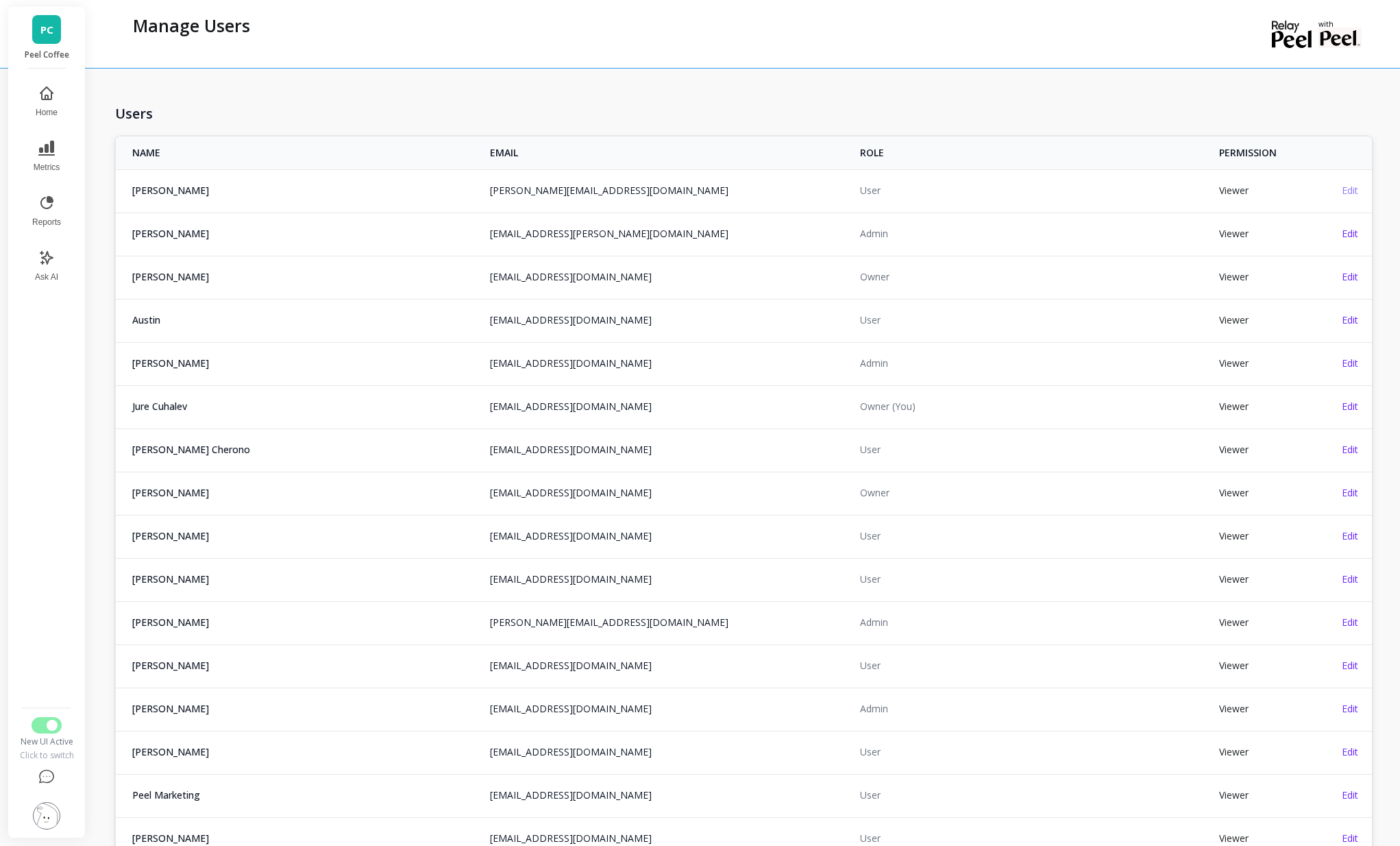
click at [1351, 184] on span "Edit" at bounding box center [1350, 190] width 16 height 13
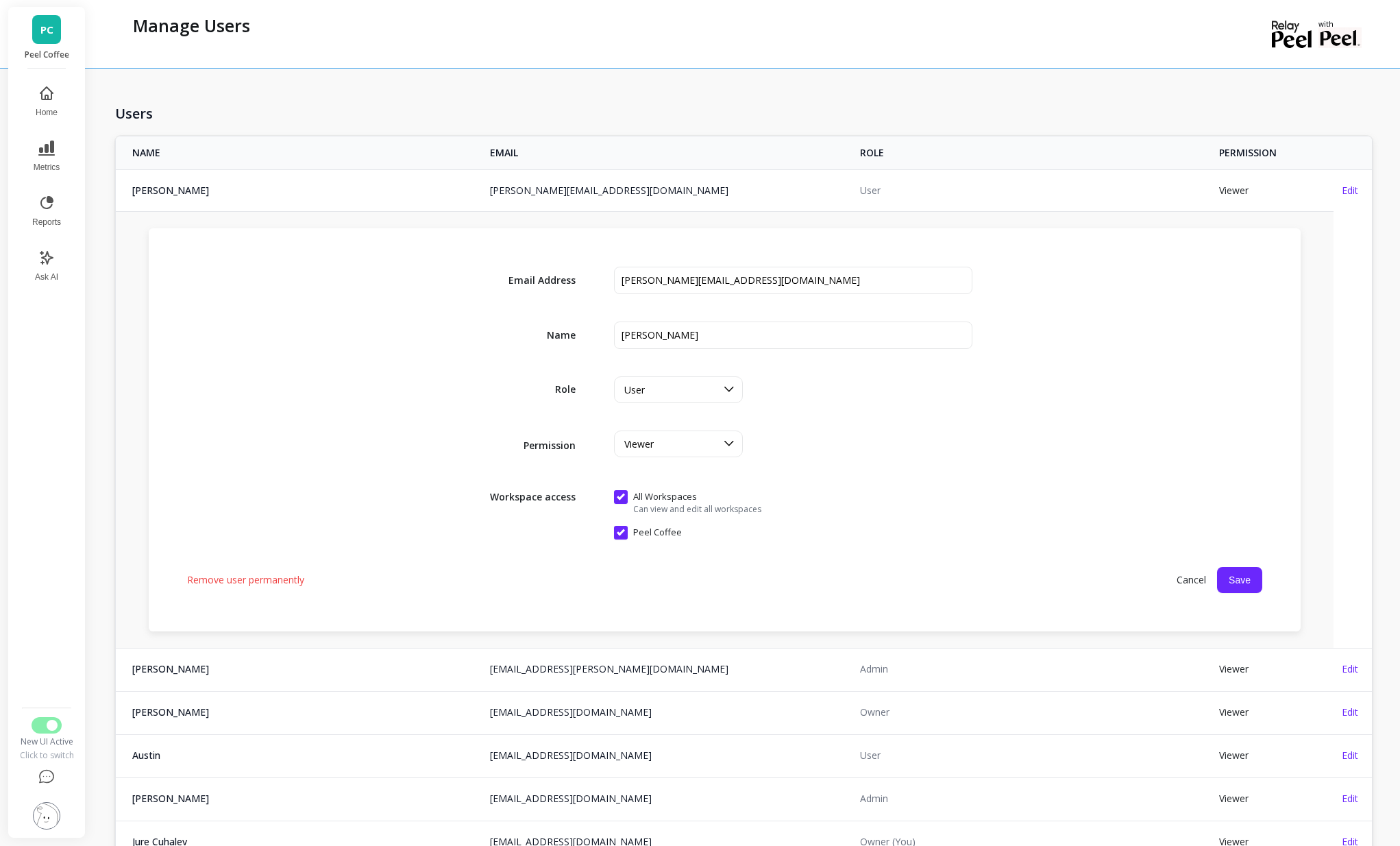
click at [223, 584] on span "Remove user permanently" at bounding box center [245, 580] width 117 height 14
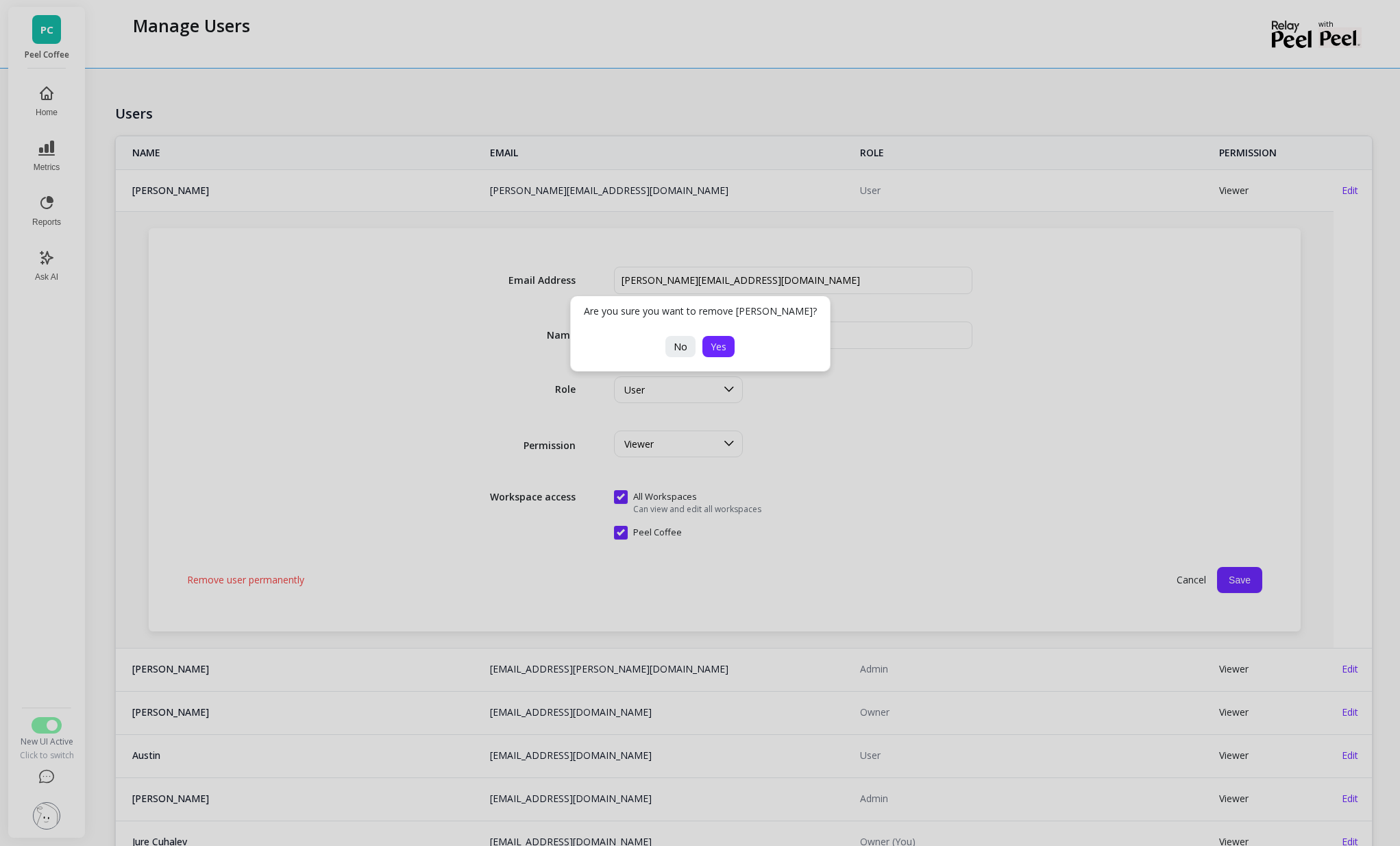
click at [733, 345] on button "Yes" at bounding box center [718, 346] width 32 height 21
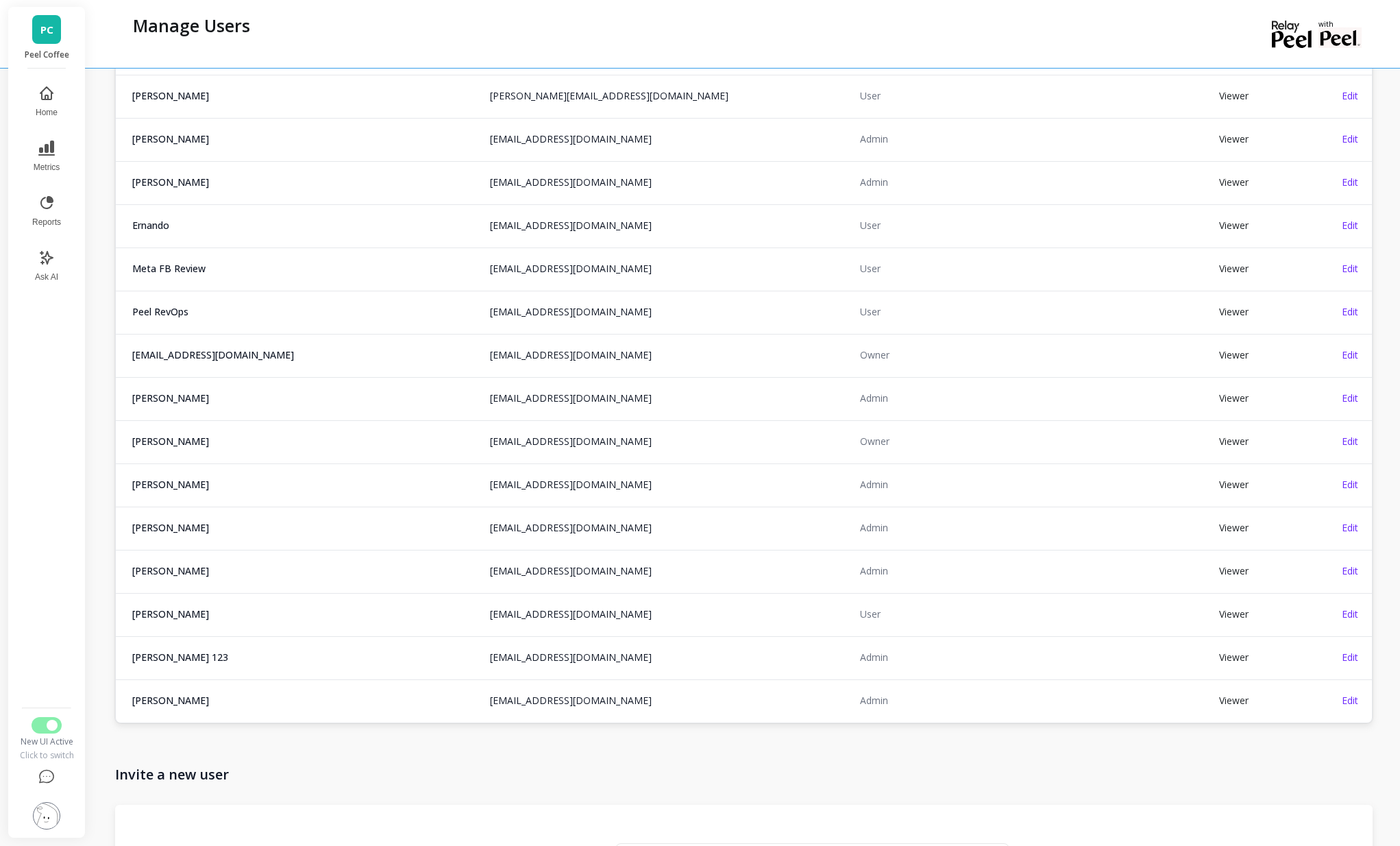
scroll to position [1175, 0]
click at [1357, 565] on span "Edit" at bounding box center [1350, 568] width 16 height 13
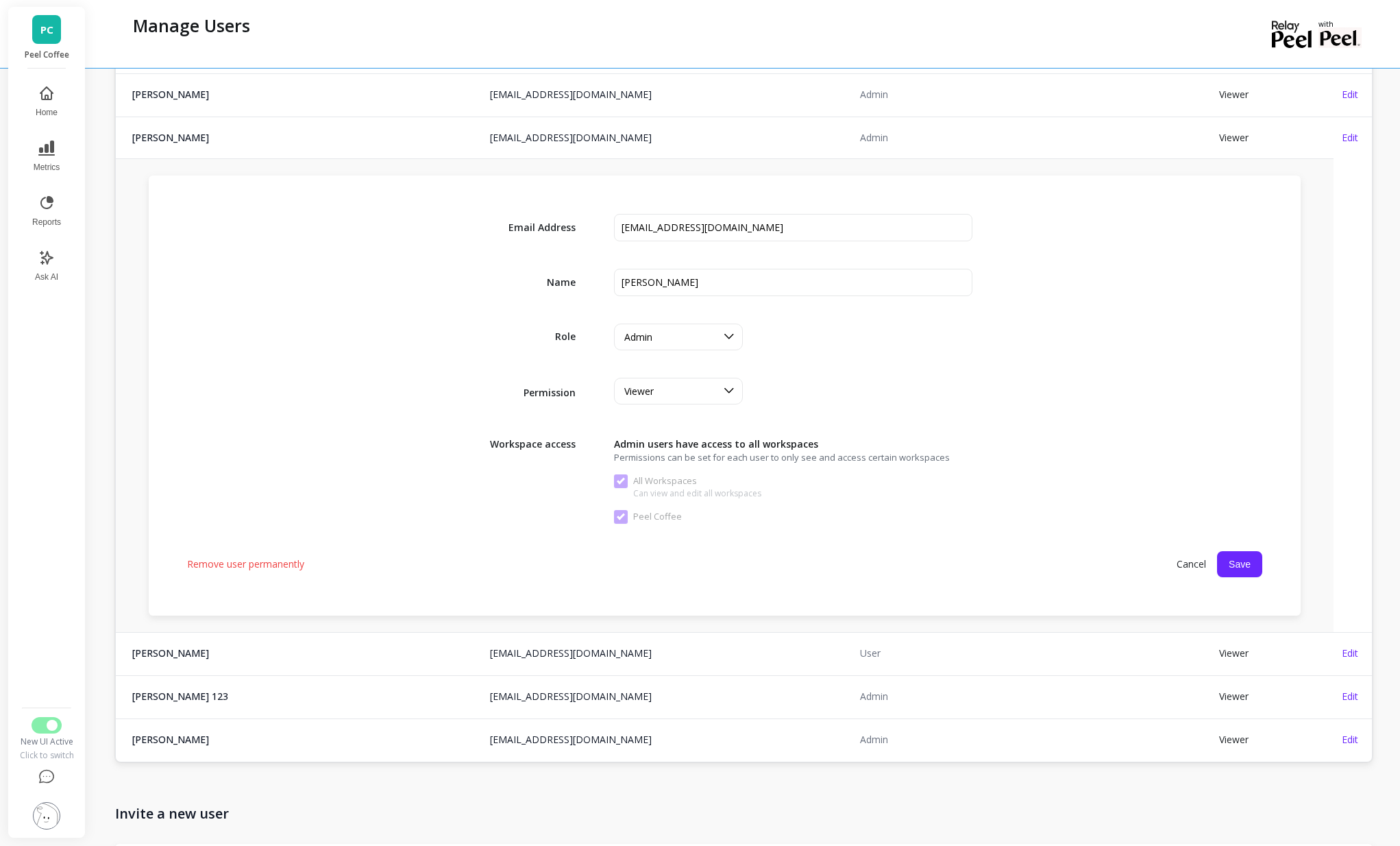
scroll to position [1640, 0]
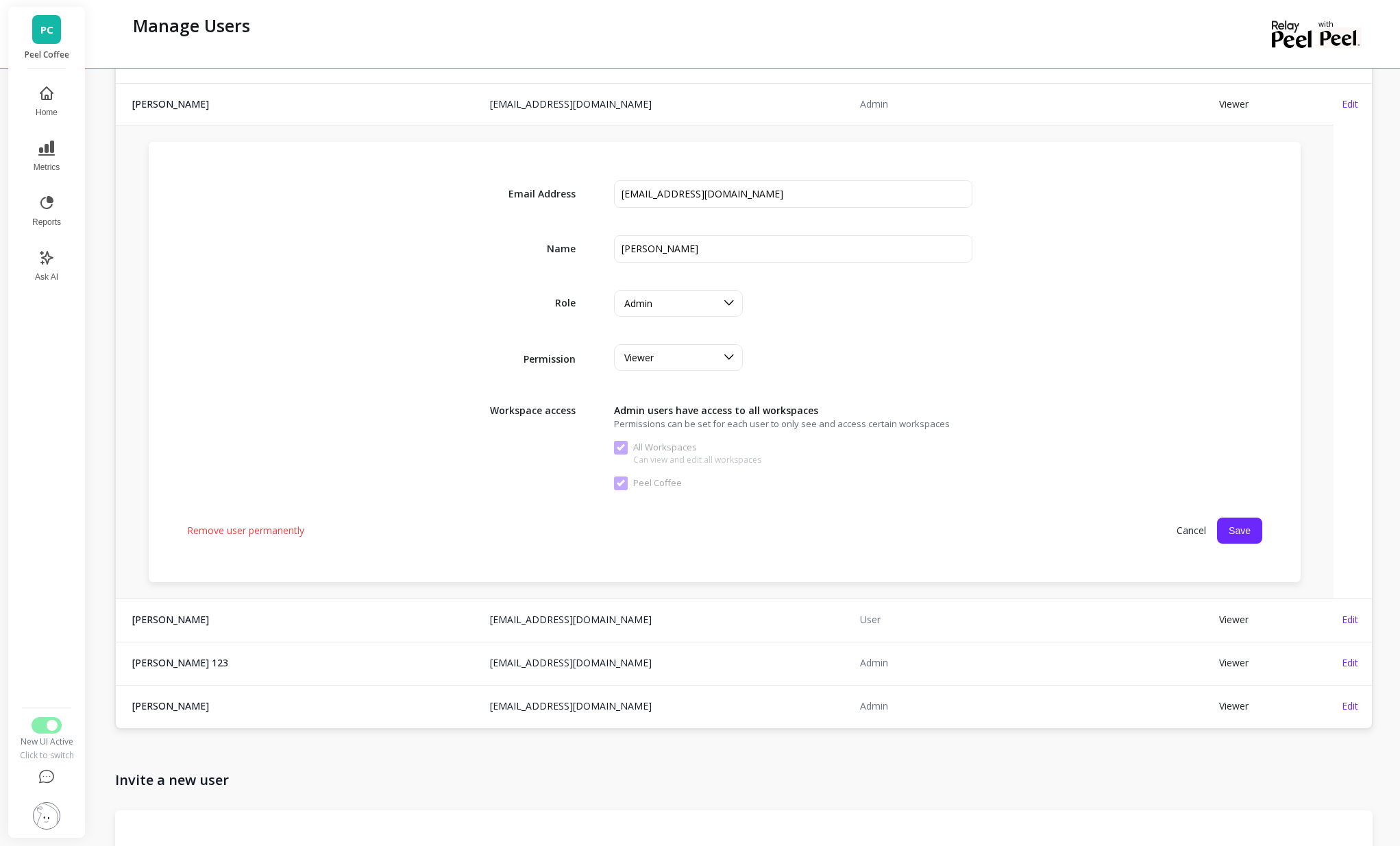
click at [253, 536] on span "Remove user permanently" at bounding box center [245, 530] width 117 height 14
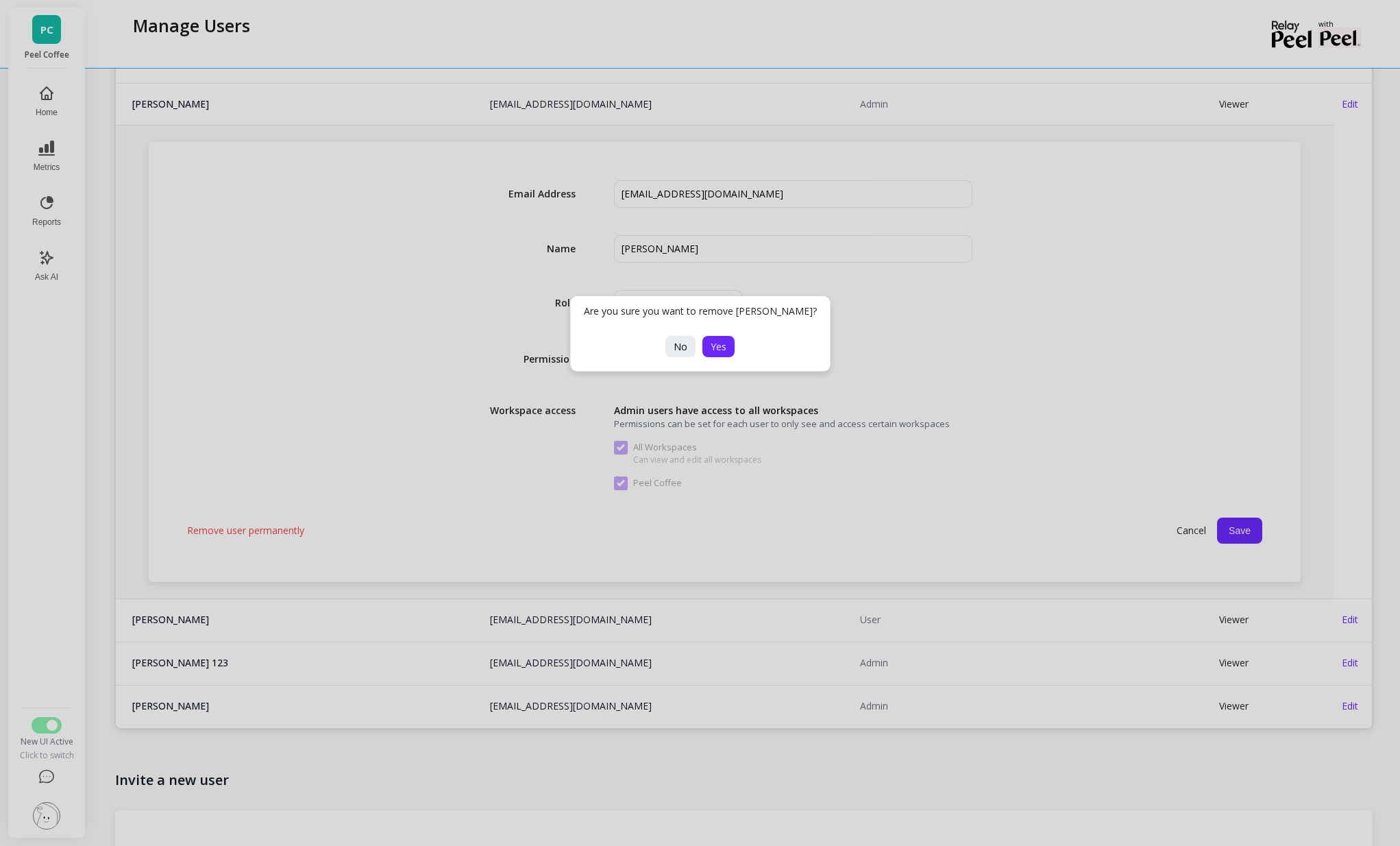
click at [731, 346] on button "Yes" at bounding box center [718, 346] width 32 height 21
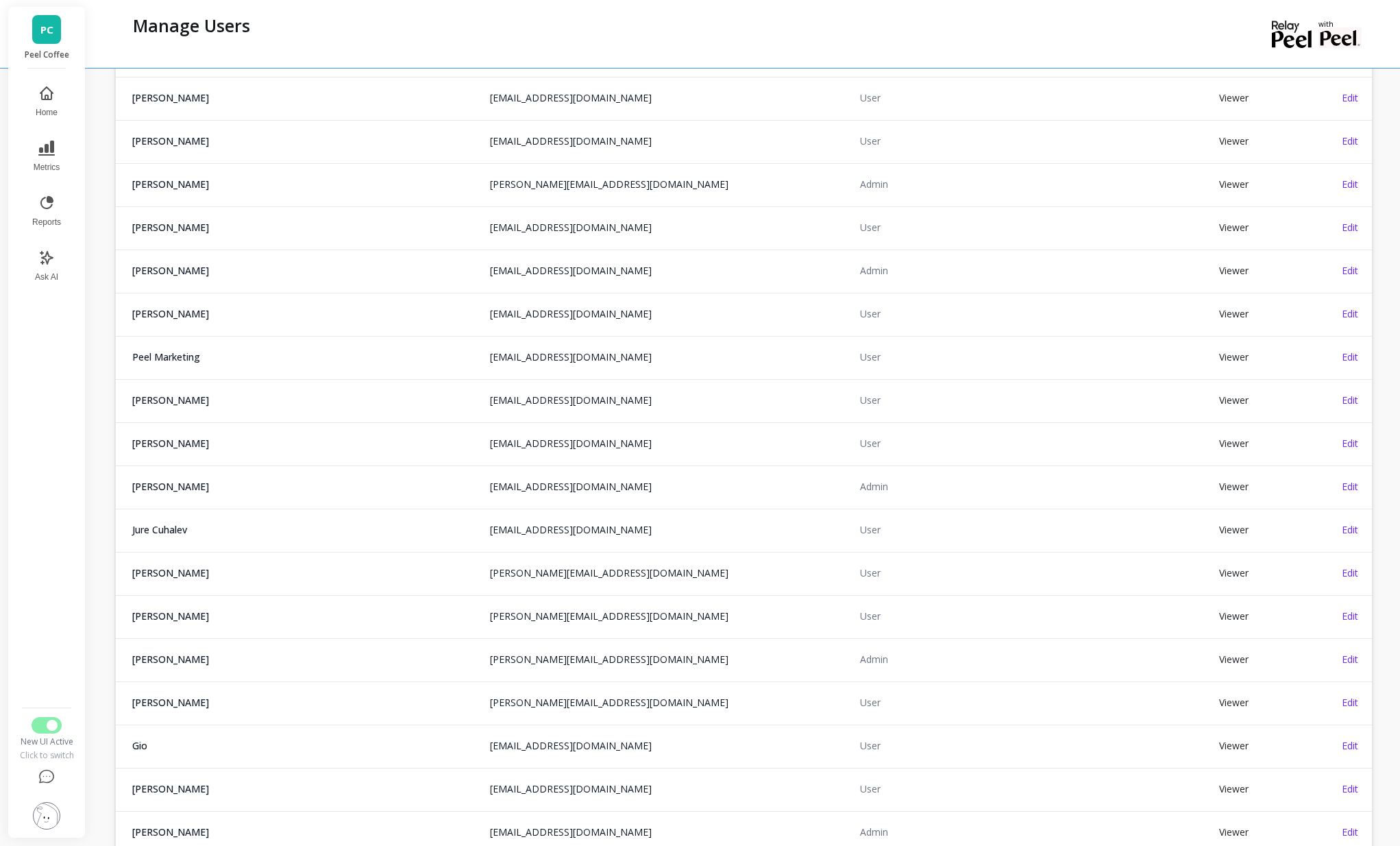
scroll to position [382, 0]
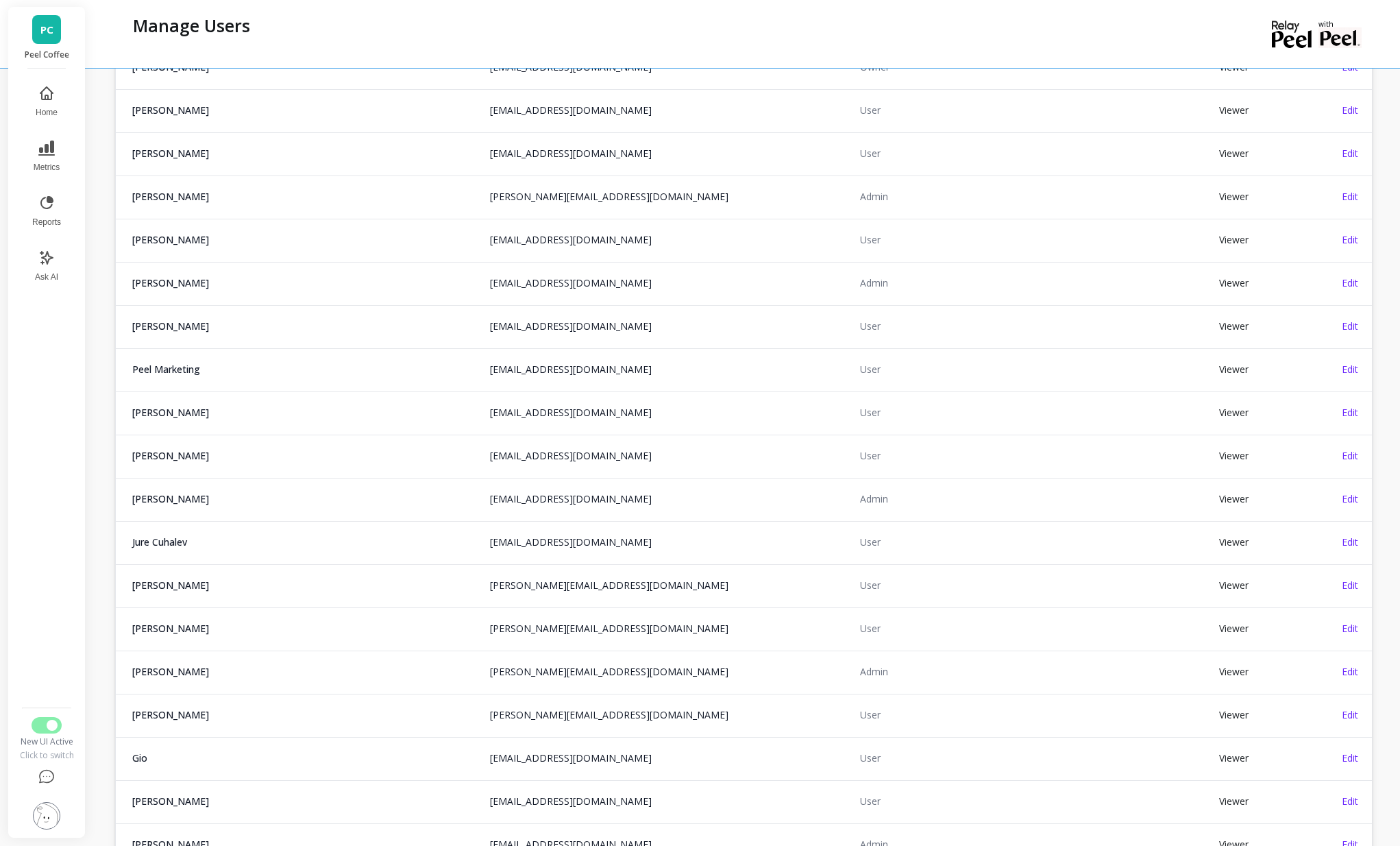
click at [1357, 592] on td "Edit" at bounding box center [1352, 585] width 38 height 42
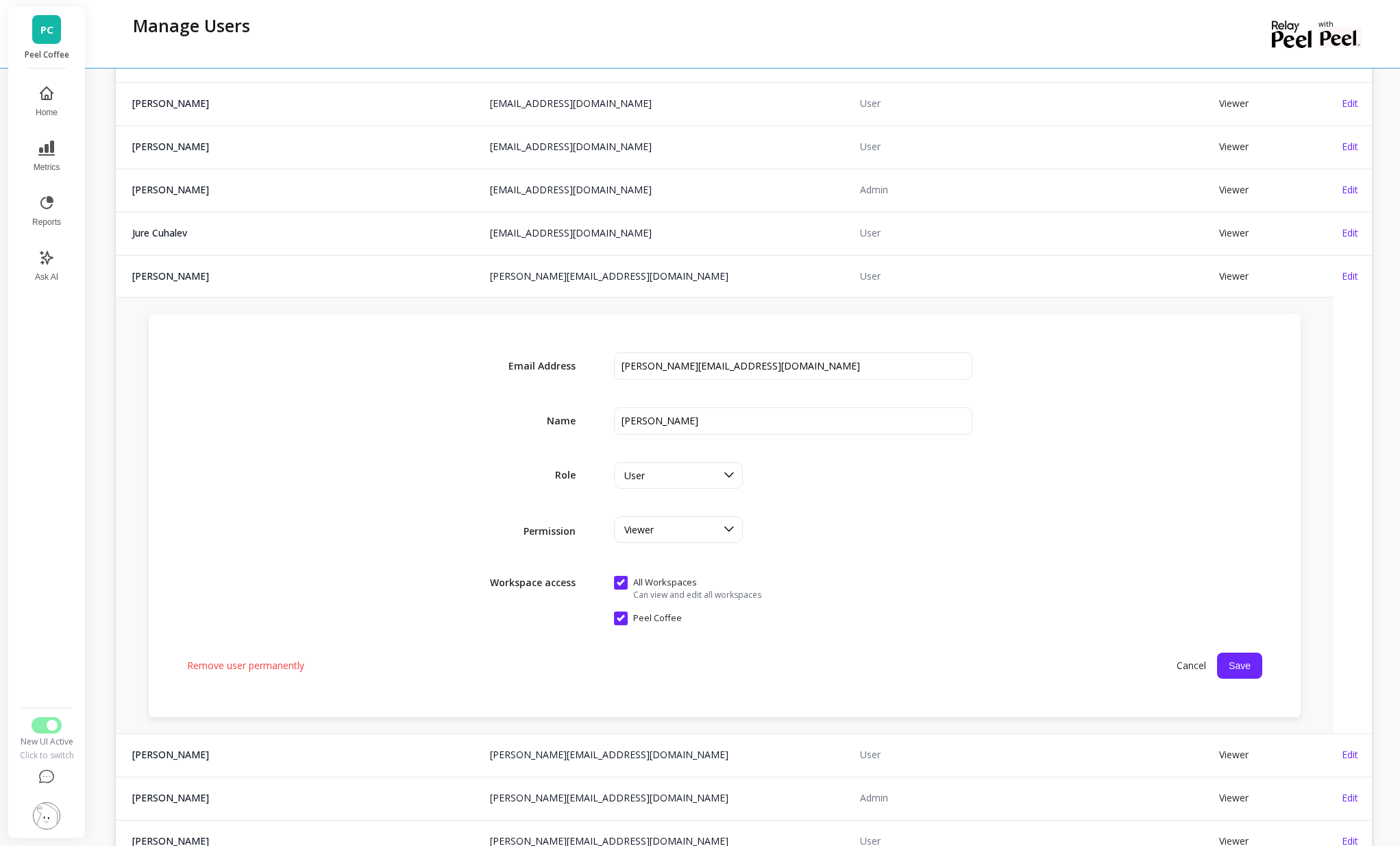
scroll to position [721, 0]
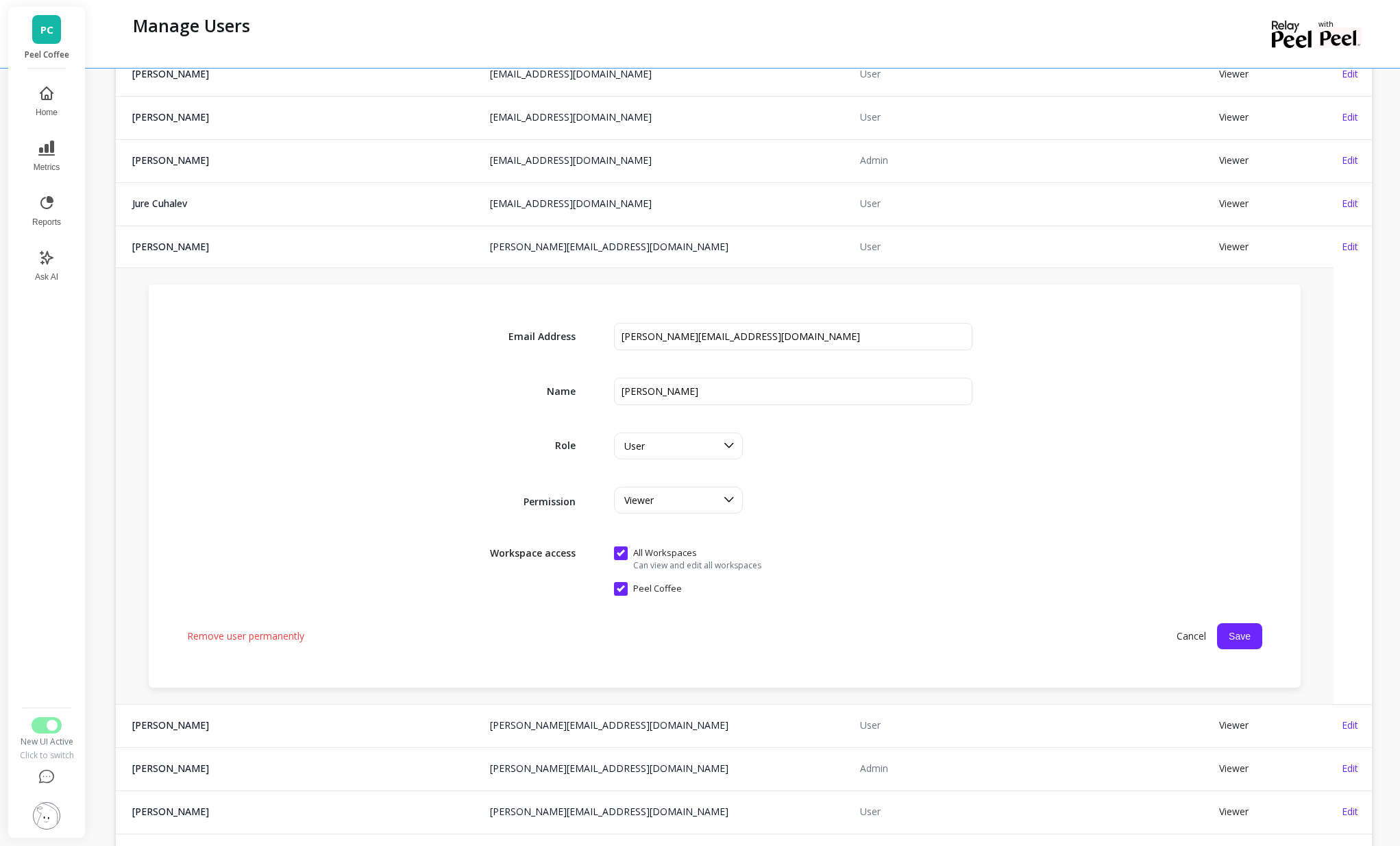
click at [250, 640] on span "Remove user permanently" at bounding box center [245, 636] width 117 height 14
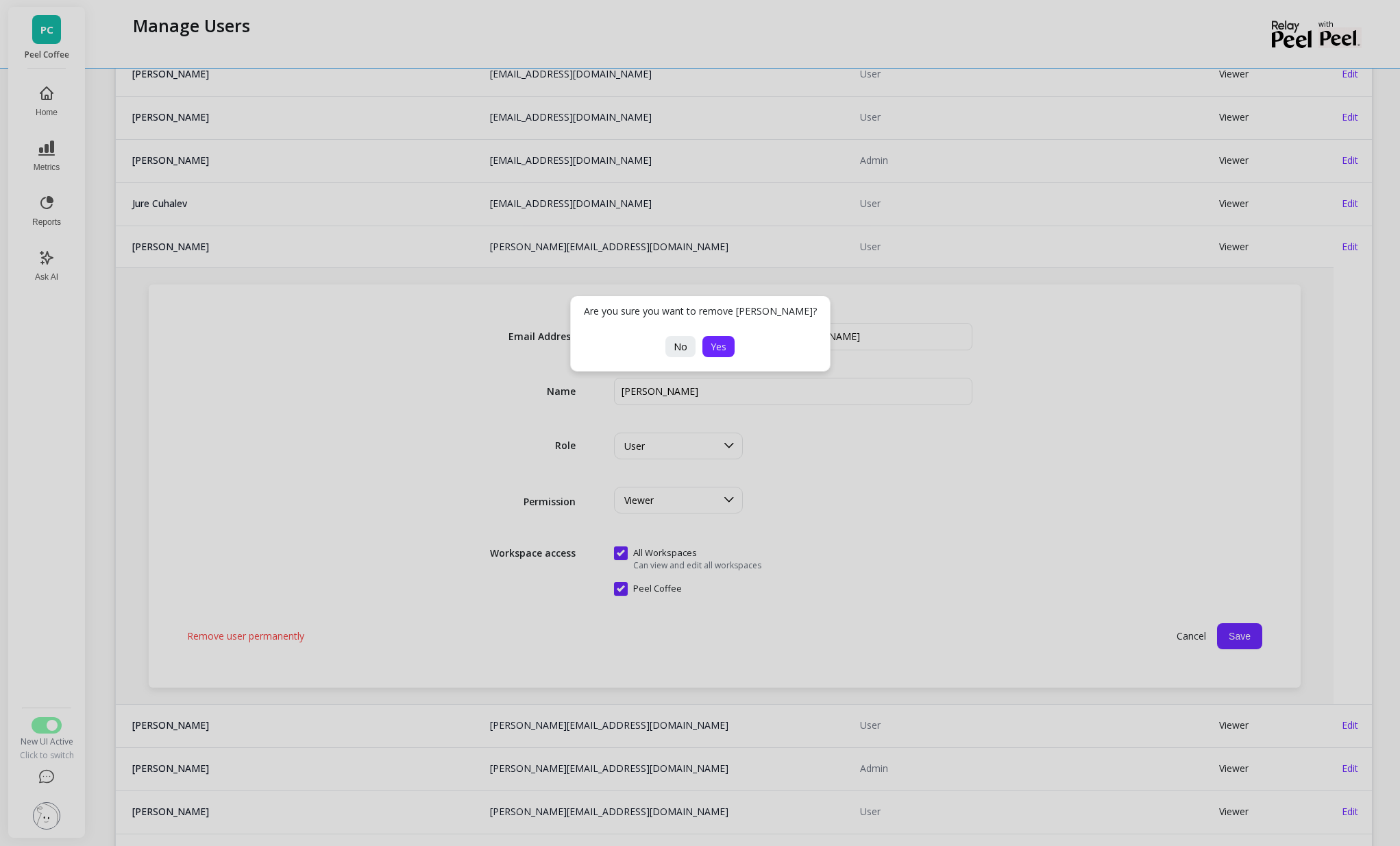
click at [712, 350] on span "Yes" at bounding box center [718, 346] width 16 height 13
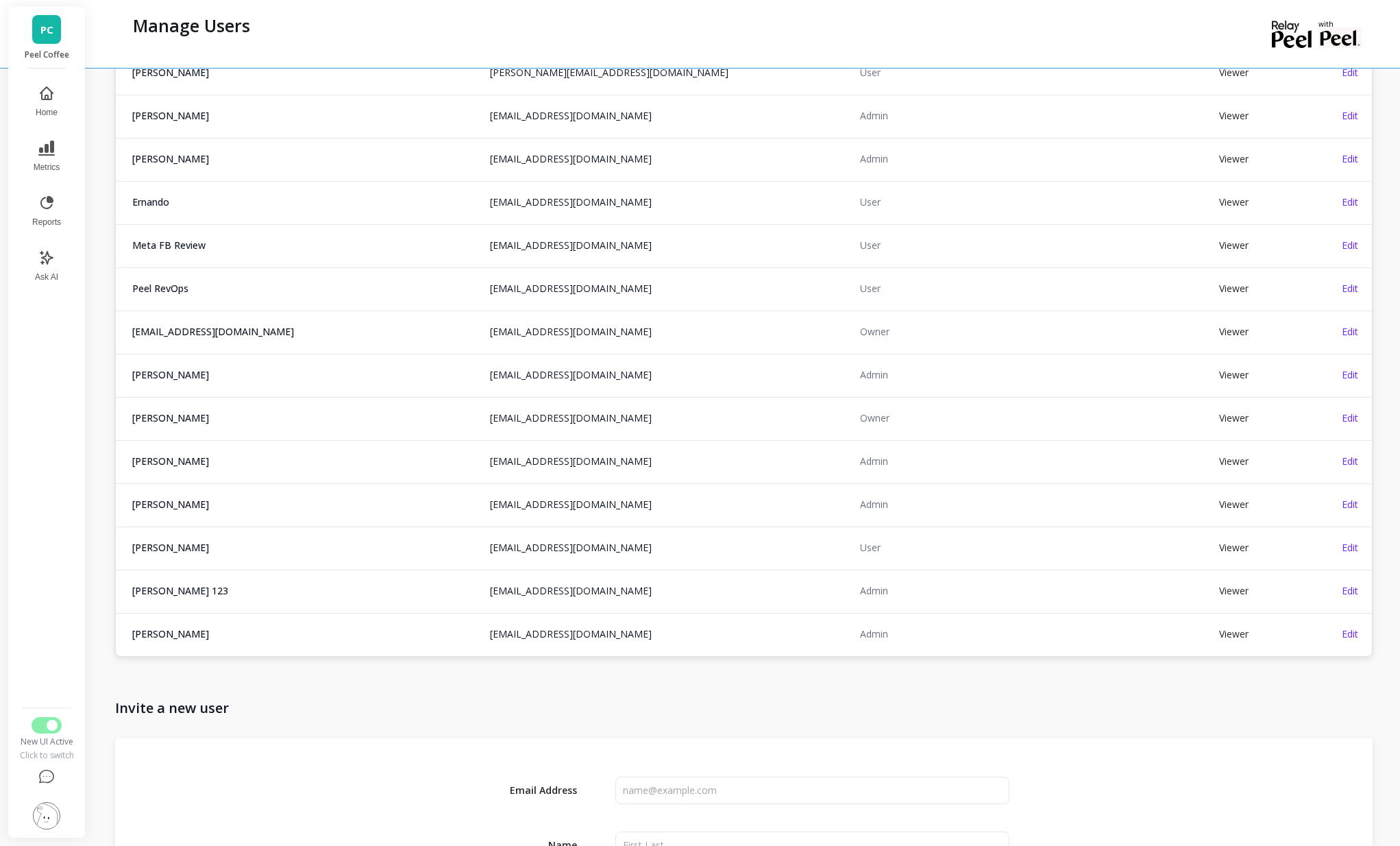
scroll to position [1337, 0]
